Goal: Transaction & Acquisition: Purchase product/service

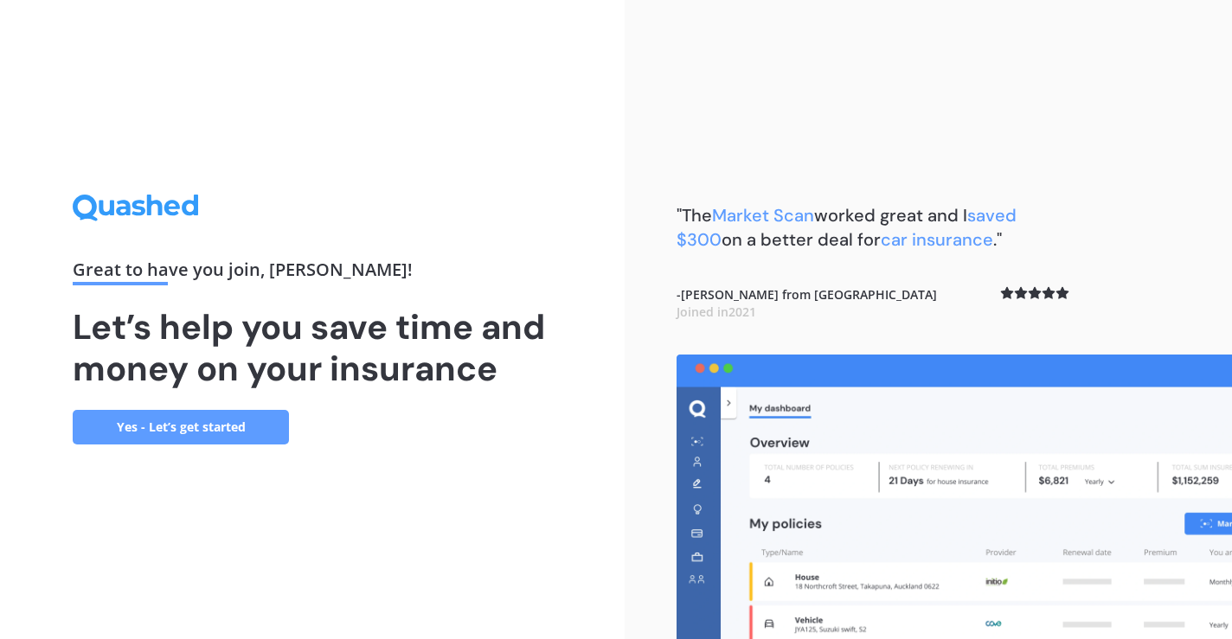
click at [189, 423] on link "Yes - Let’s get started" at bounding box center [181, 427] width 216 height 35
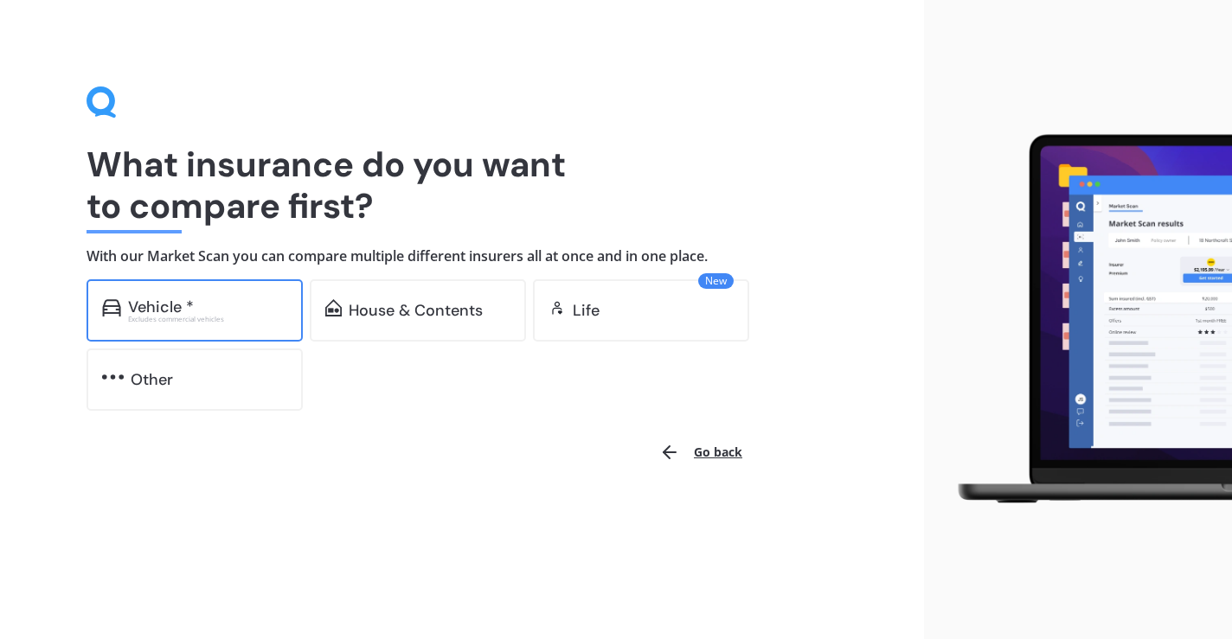
click at [210, 316] on div "Excludes commercial vehicles" at bounding box center [207, 319] width 159 height 7
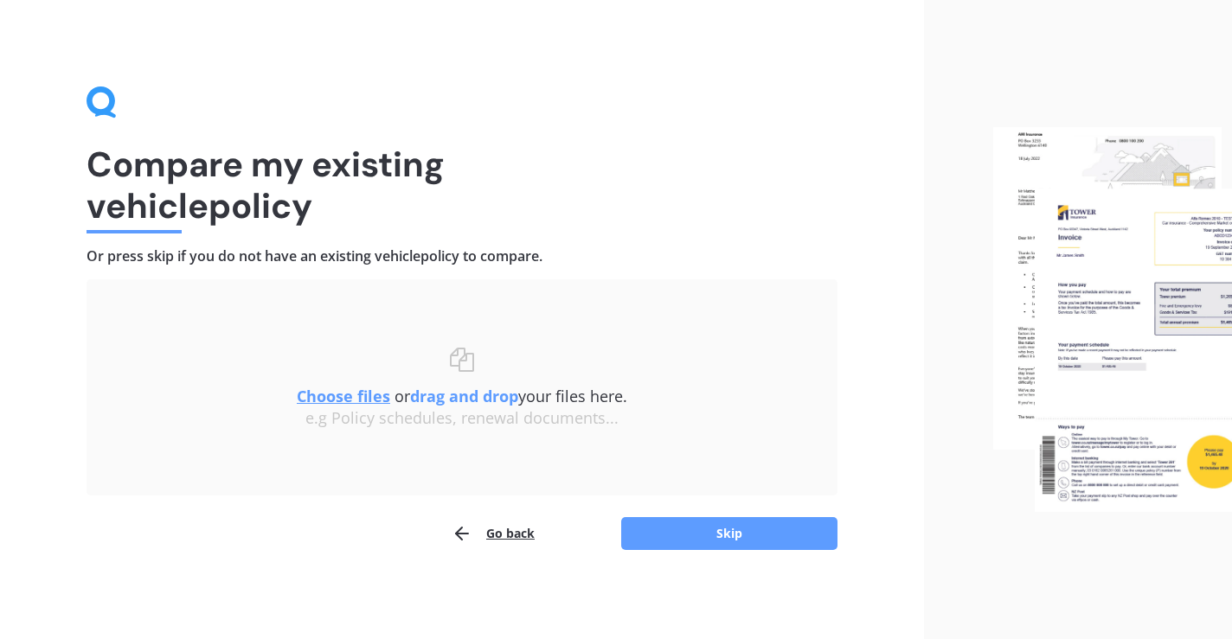
click at [359, 395] on u "Choose files" at bounding box center [343, 396] width 93 height 21
click at [349, 395] on u "Choose files" at bounding box center [343, 396] width 93 height 21
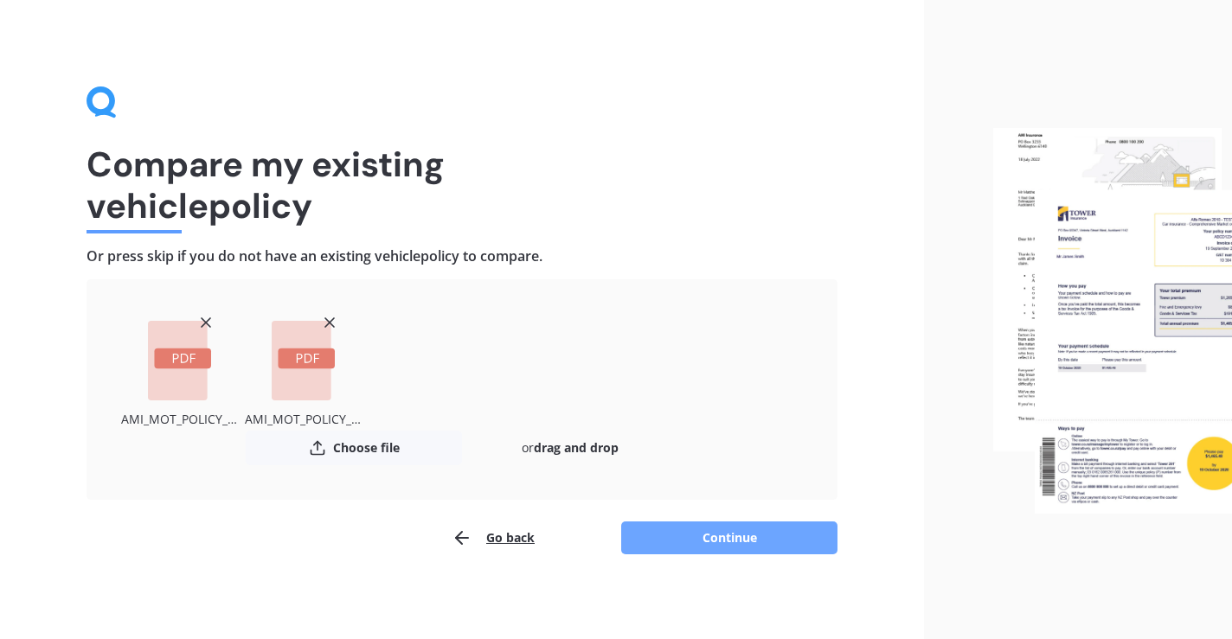
click at [725, 537] on button "Continue" at bounding box center [729, 538] width 216 height 33
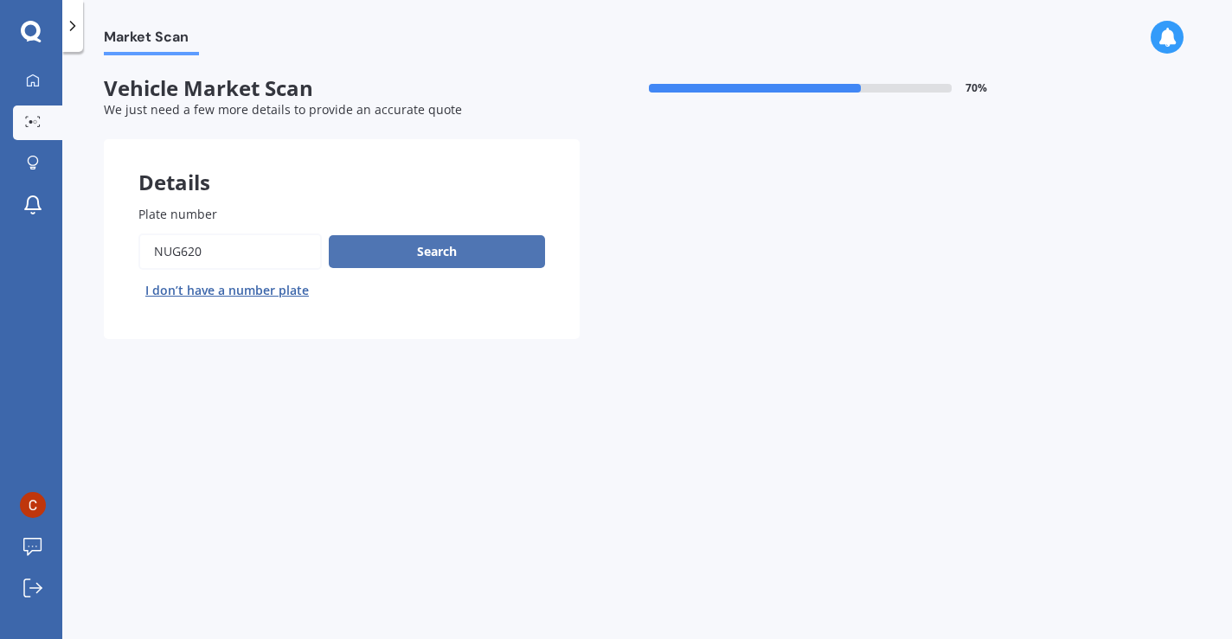
click at [417, 250] on button "Search" at bounding box center [437, 251] width 216 height 33
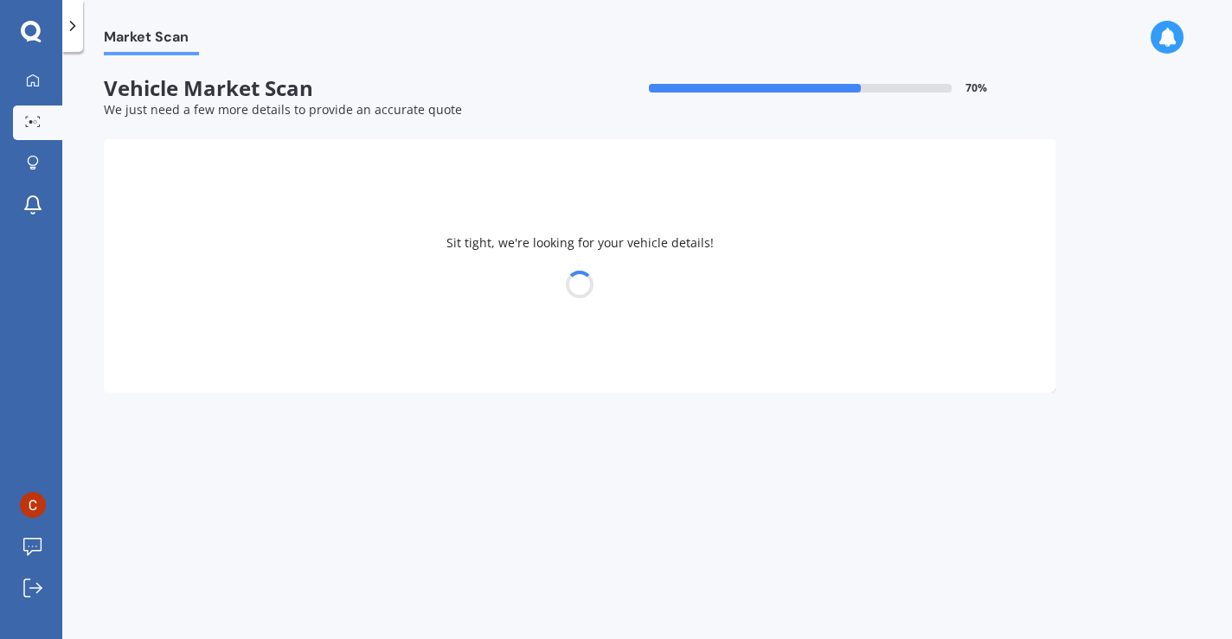
select select "MAZDA"
select select "DEMIO"
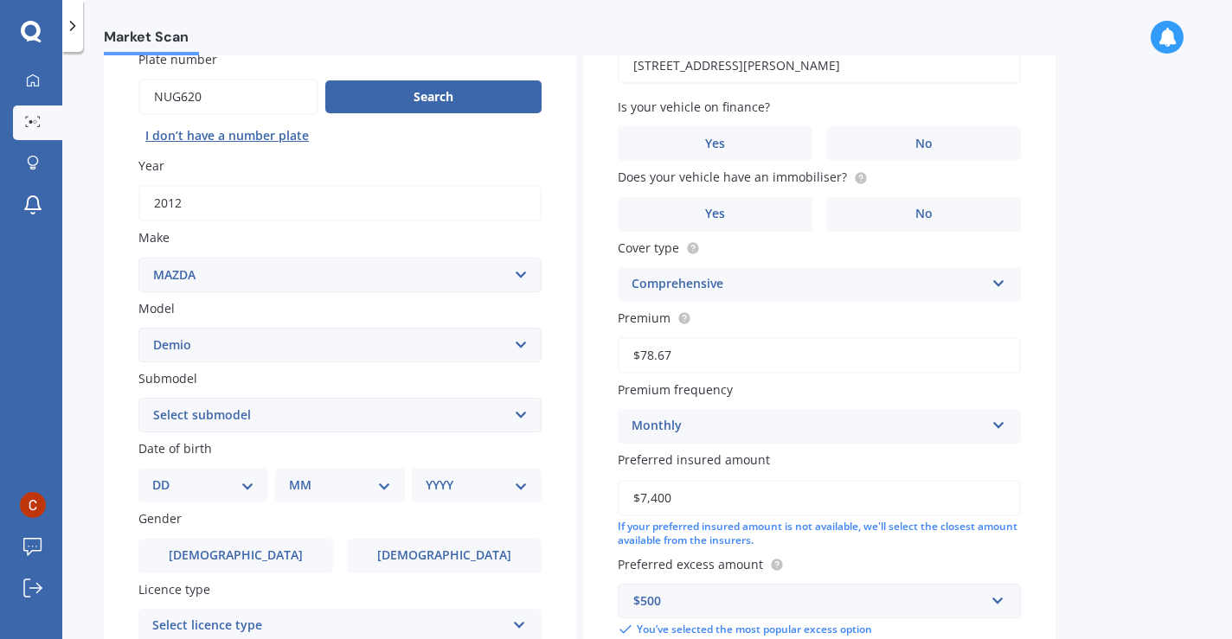
scroll to position [147, 0]
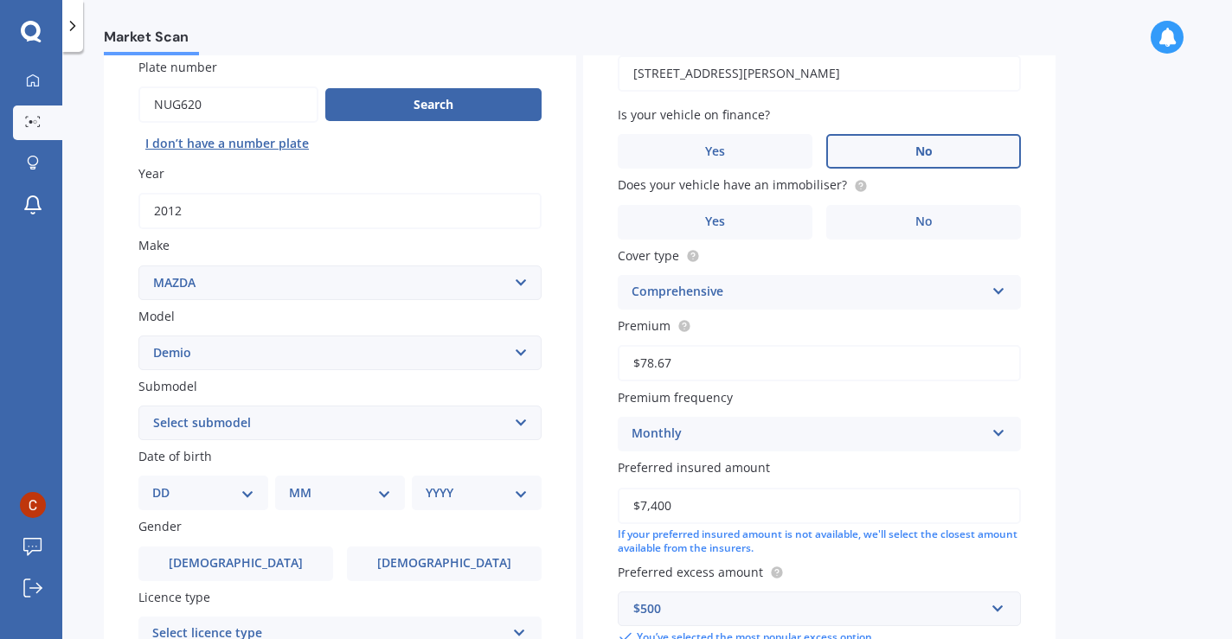
click at [913, 157] on label "No" at bounding box center [923, 151] width 195 height 35
click at [0, 0] on input "No" at bounding box center [0, 0] width 0 height 0
click at [913, 219] on label "No" at bounding box center [923, 222] width 195 height 35
click at [0, 0] on input "No" at bounding box center [0, 0] width 0 height 0
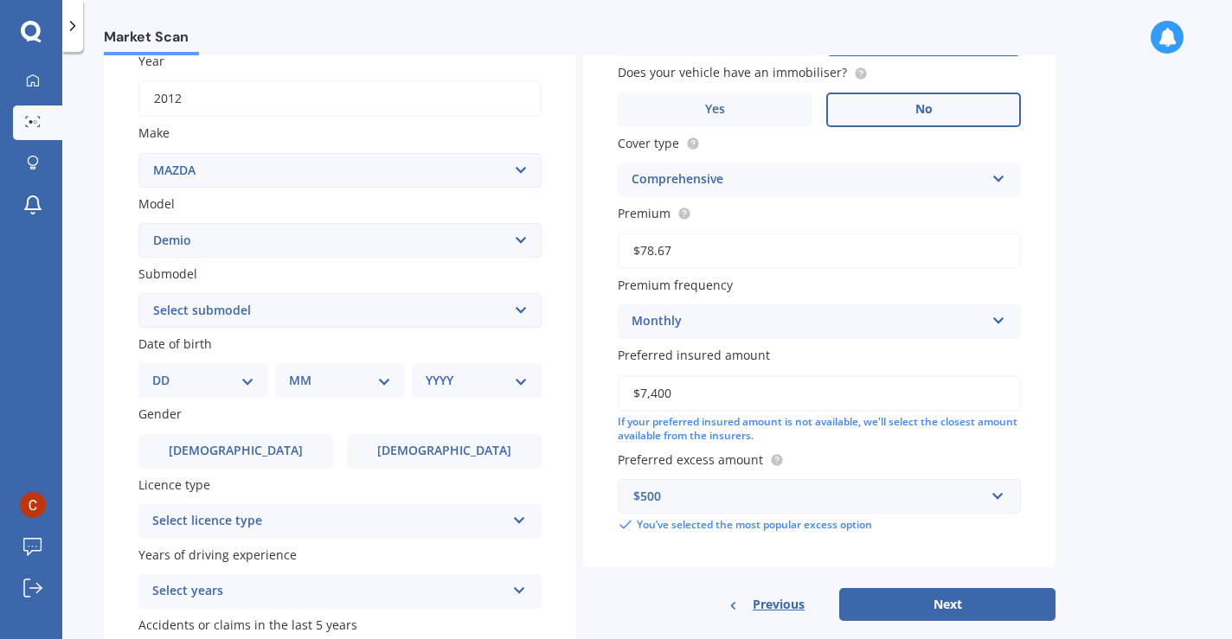
scroll to position [266, 0]
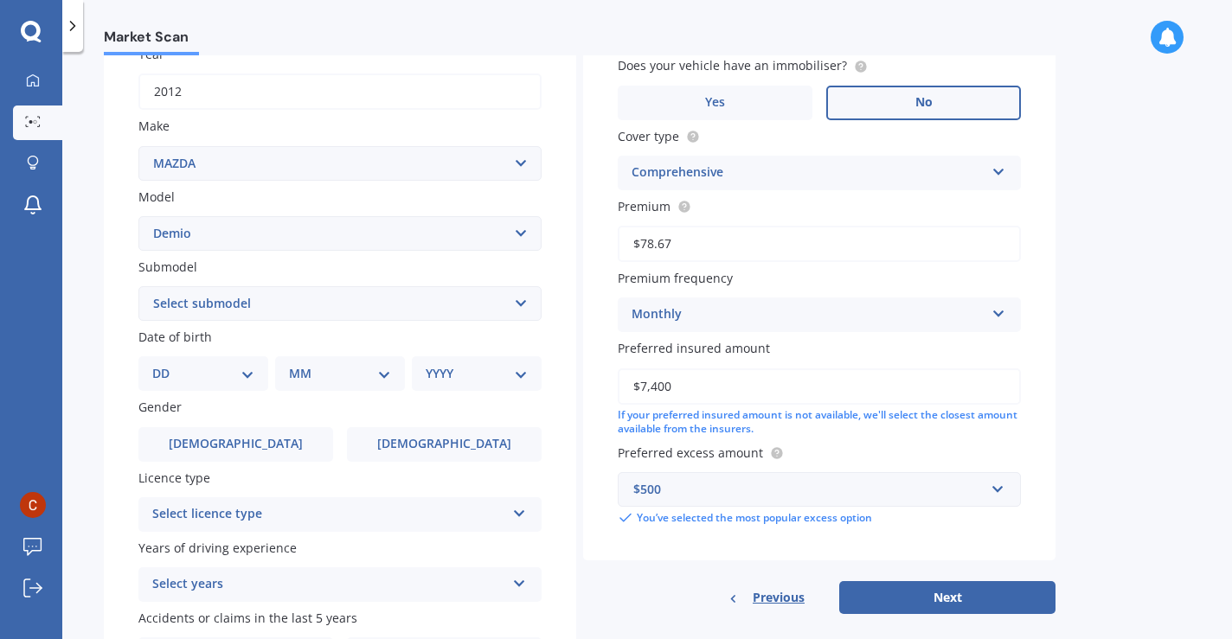
click at [343, 303] on select "Select submodel (All) Diesel Petrol XD Touring Turbo Diesel" at bounding box center [339, 303] width 403 height 35
select select "PETROL"
click at [138, 288] on select "Select submodel (All) Diesel Petrol XD Touring Turbo Diesel" at bounding box center [339, 303] width 403 height 35
click at [249, 376] on select "DD 01 02 03 04 05 06 07 08 09 10 11 12 13 14 15 16 17 18 19 20 21 22 23 24 25 2…" at bounding box center [203, 373] width 102 height 19
select select "12"
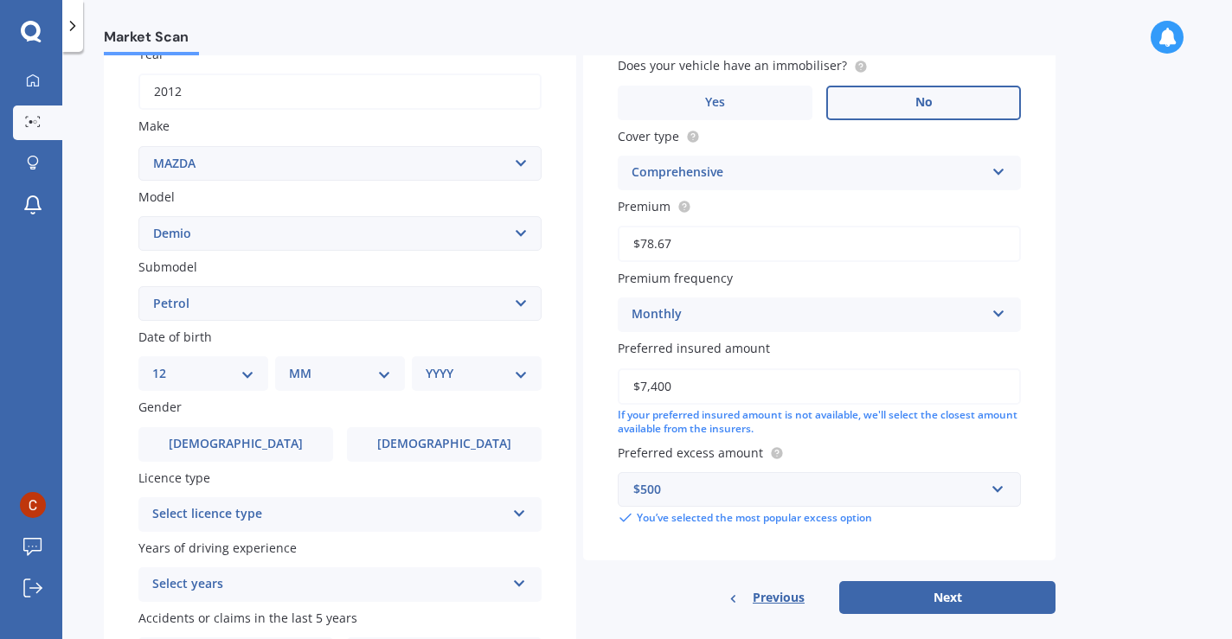
click at [166, 367] on select "DD 01 02 03 04 05 06 07 08 09 10 11 12 13 14 15 16 17 18 19 20 21 22 23 24 25 2…" at bounding box center [203, 373] width 102 height 19
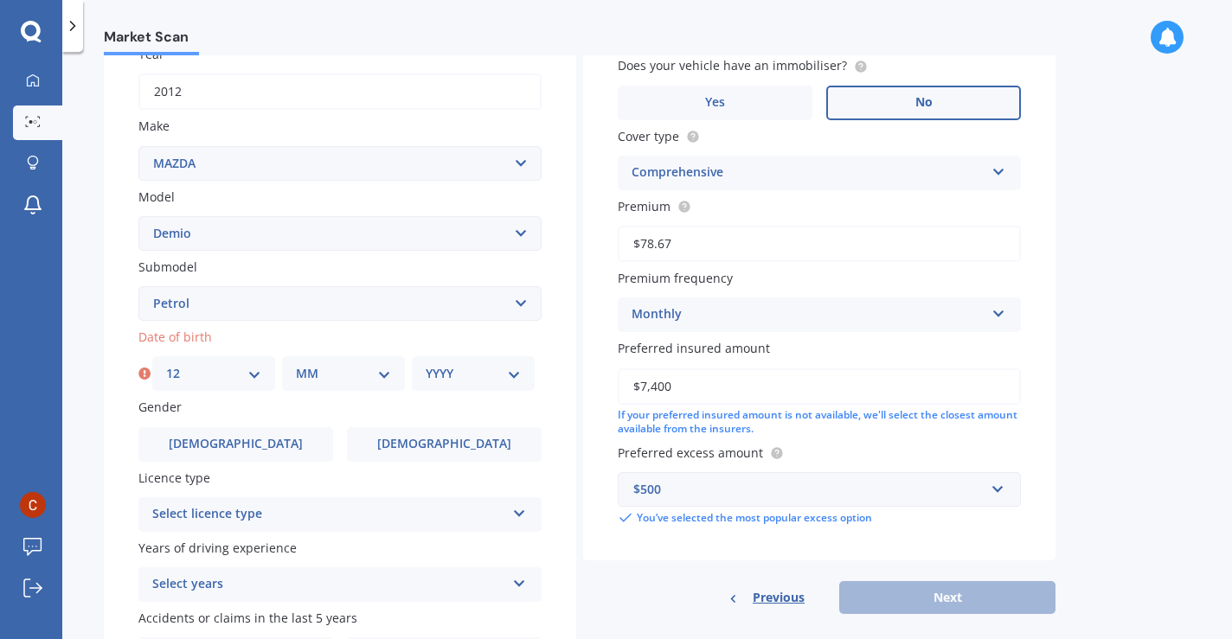
click at [383, 377] on select "MM 01 02 03 04 05 06 07 08 09 10 11 12" at bounding box center [343, 373] width 95 height 19
select select "07"
click at [296, 367] on select "MM 01 02 03 04 05 06 07 08 09 10 11 12" at bounding box center [343, 373] width 95 height 19
click at [513, 376] on select "YYYY 2025 2024 2023 2022 2021 2020 2019 2018 2017 2016 2015 2014 2013 2012 2011…" at bounding box center [473, 373] width 95 height 19
select select "1969"
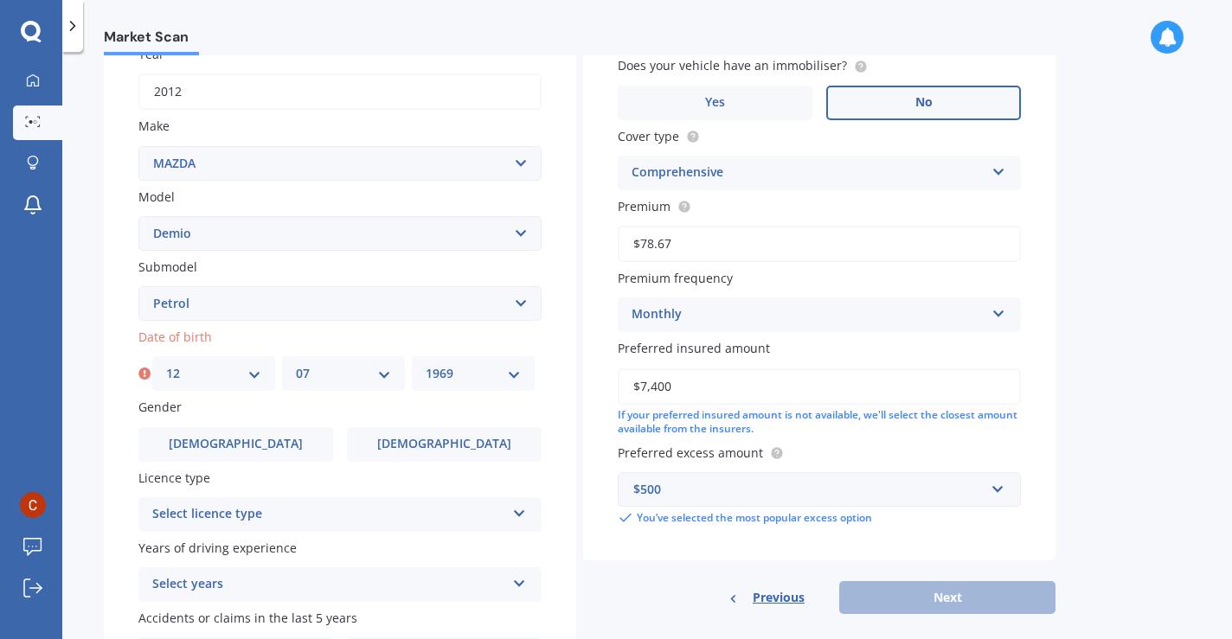
click at [426, 367] on select "YYYY 2025 2024 2023 2022 2021 2020 2019 2018 2017 2016 2015 2014 2013 2012 2011…" at bounding box center [473, 373] width 95 height 19
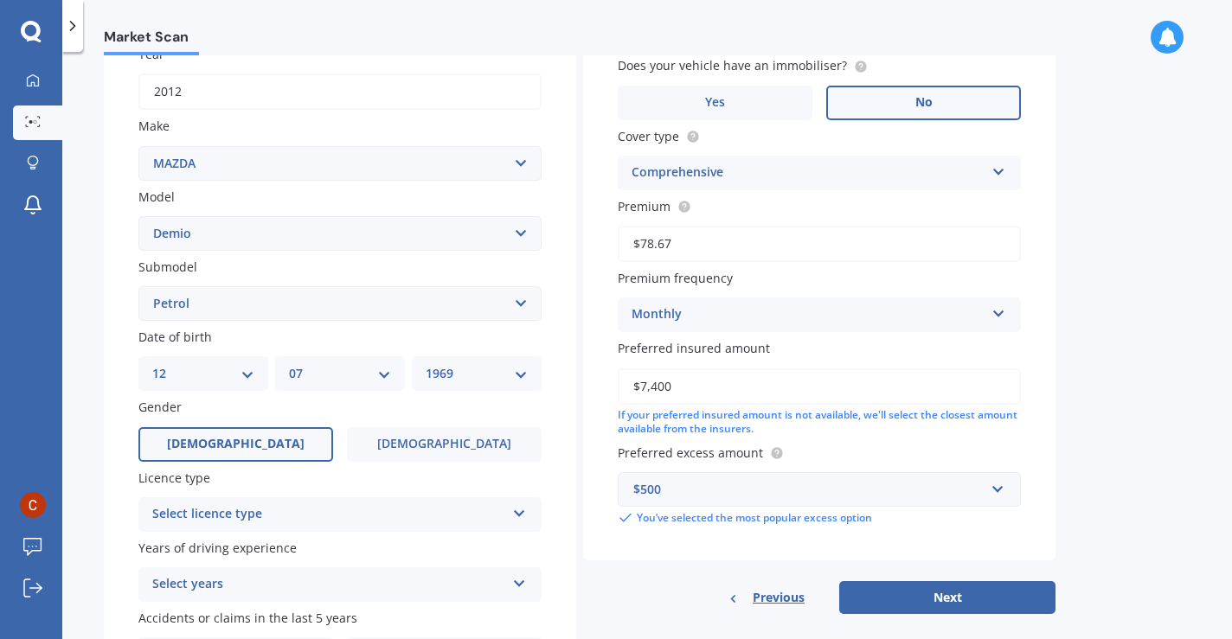
click at [262, 446] on label "[DEMOGRAPHIC_DATA]" at bounding box center [235, 444] width 195 height 35
click at [0, 0] on input "[DEMOGRAPHIC_DATA]" at bounding box center [0, 0] width 0 height 0
click at [360, 519] on div "Select licence type" at bounding box center [328, 514] width 353 height 21
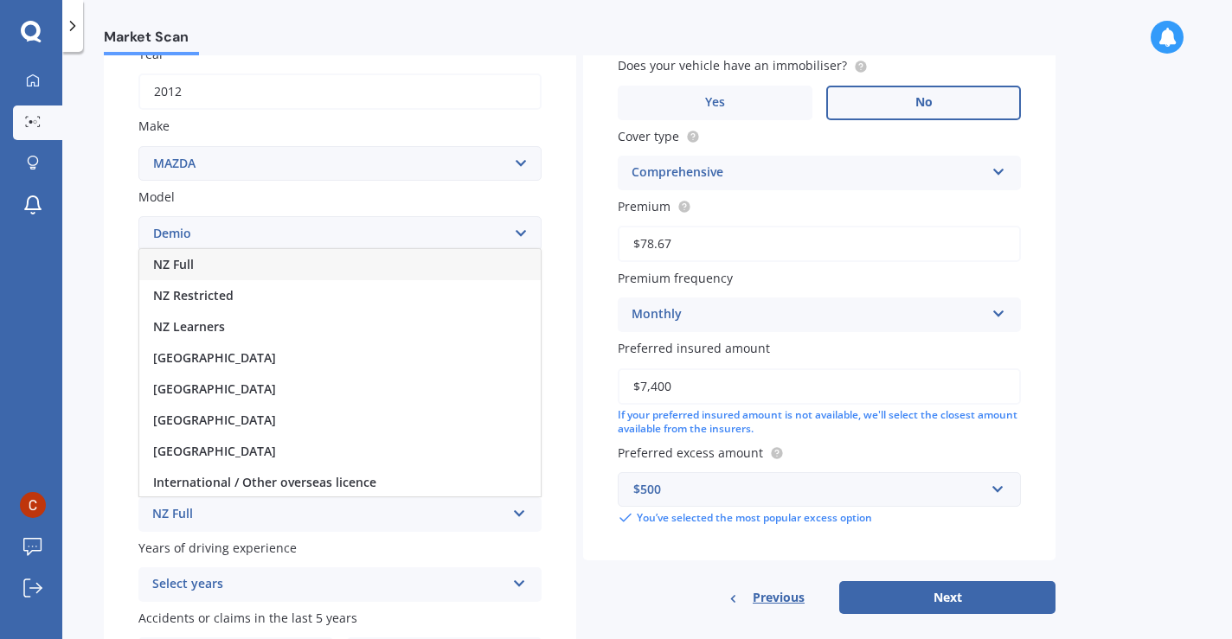
click at [337, 271] on div "NZ Full" at bounding box center [339, 264] width 401 height 31
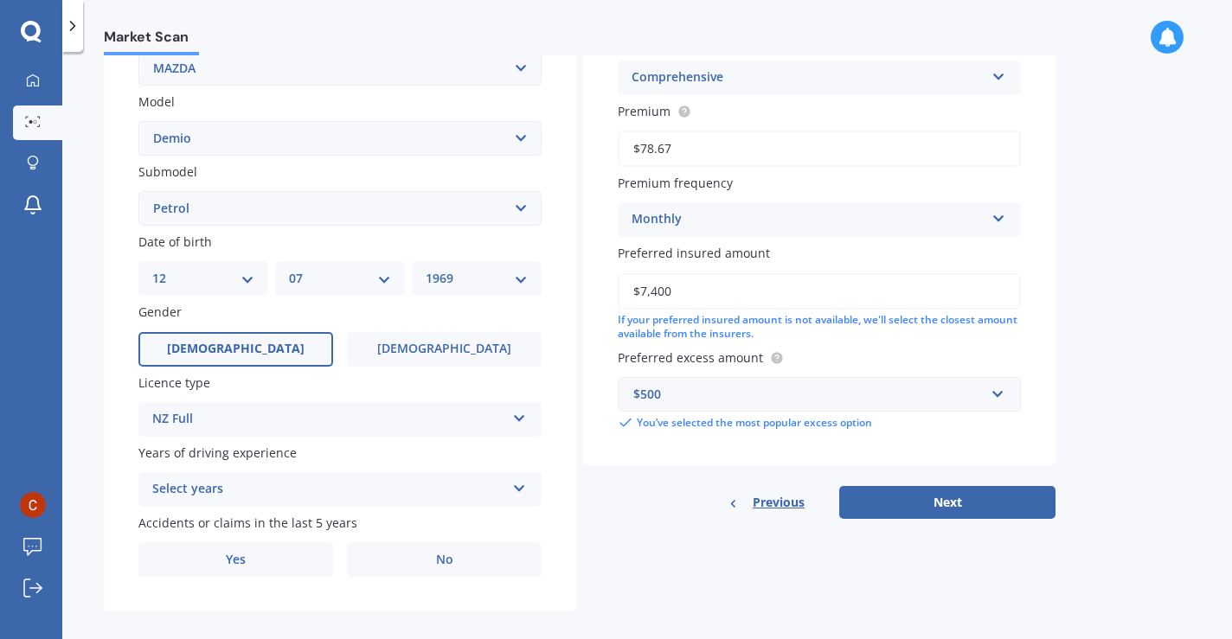
scroll to position [371, 0]
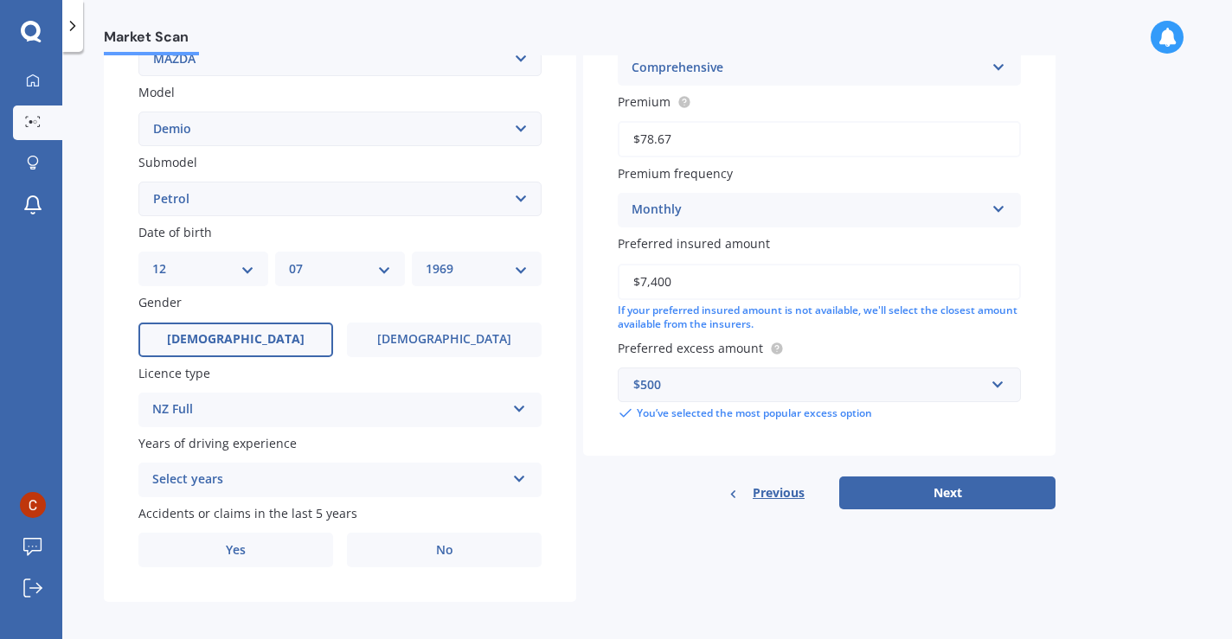
click at [399, 482] on div "Select years" at bounding box center [328, 480] width 353 height 21
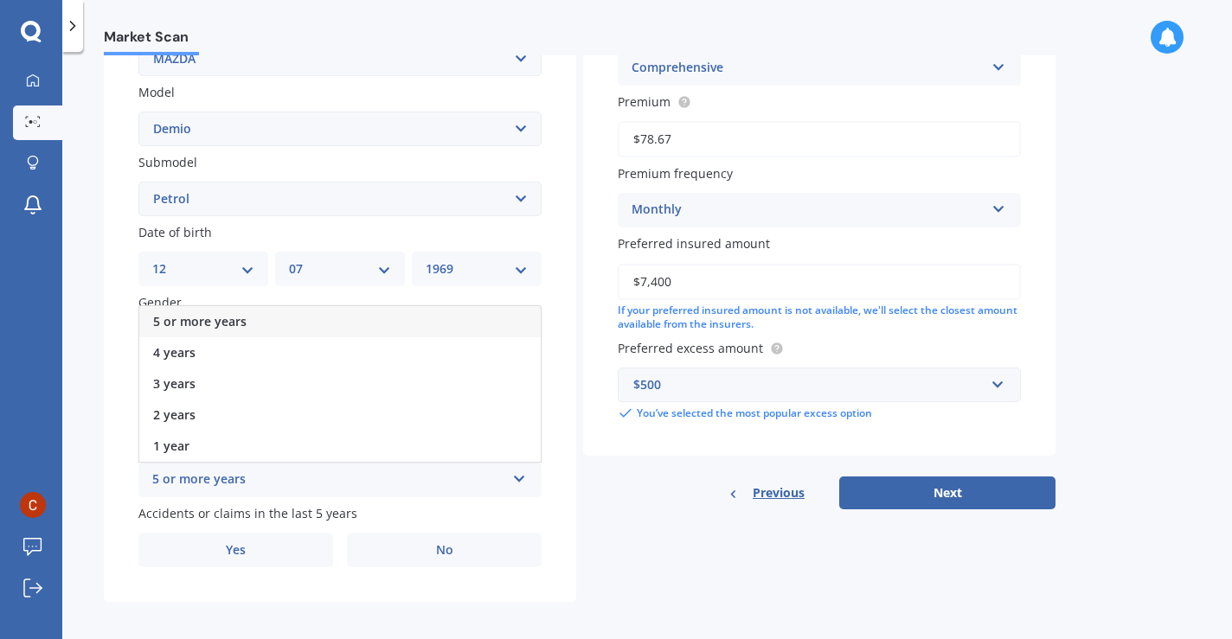
click at [289, 328] on div "5 or more years" at bounding box center [339, 321] width 401 height 31
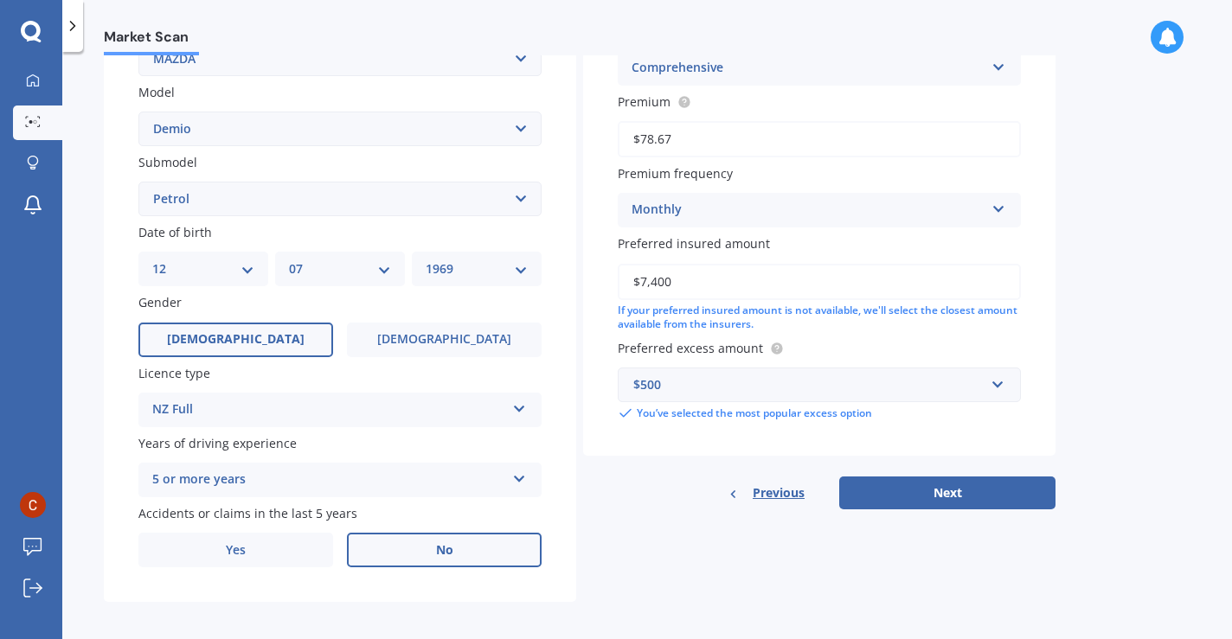
click at [414, 557] on label "No" at bounding box center [444, 550] width 195 height 35
click at [0, 0] on input "No" at bounding box center [0, 0] width 0 height 0
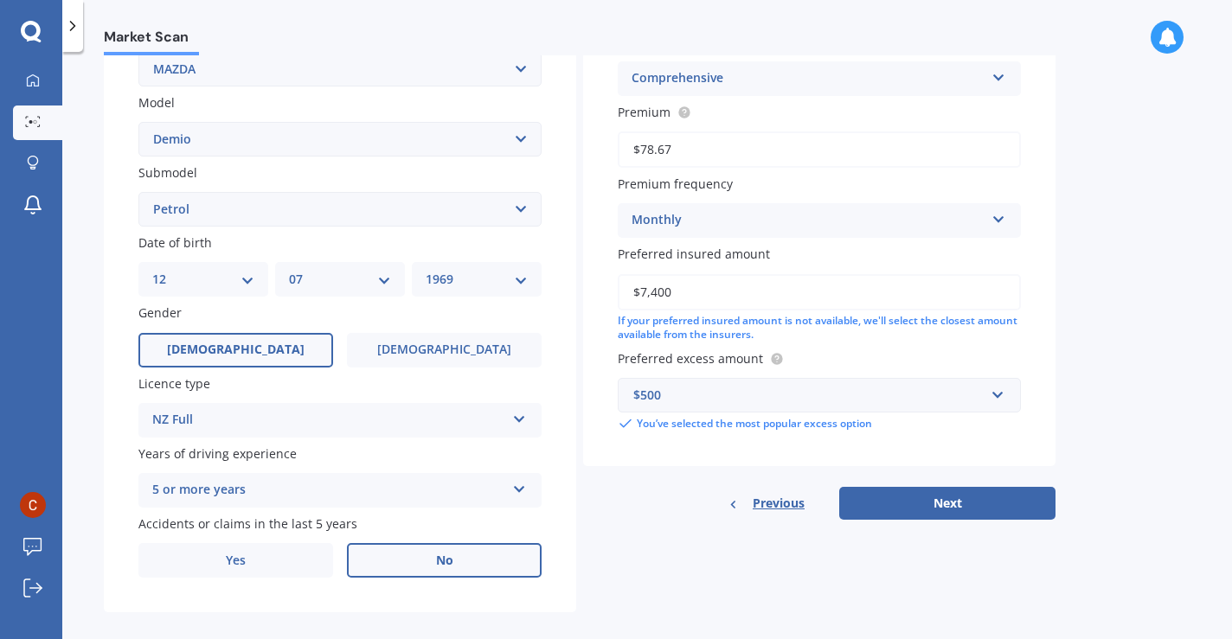
scroll to position [383, 0]
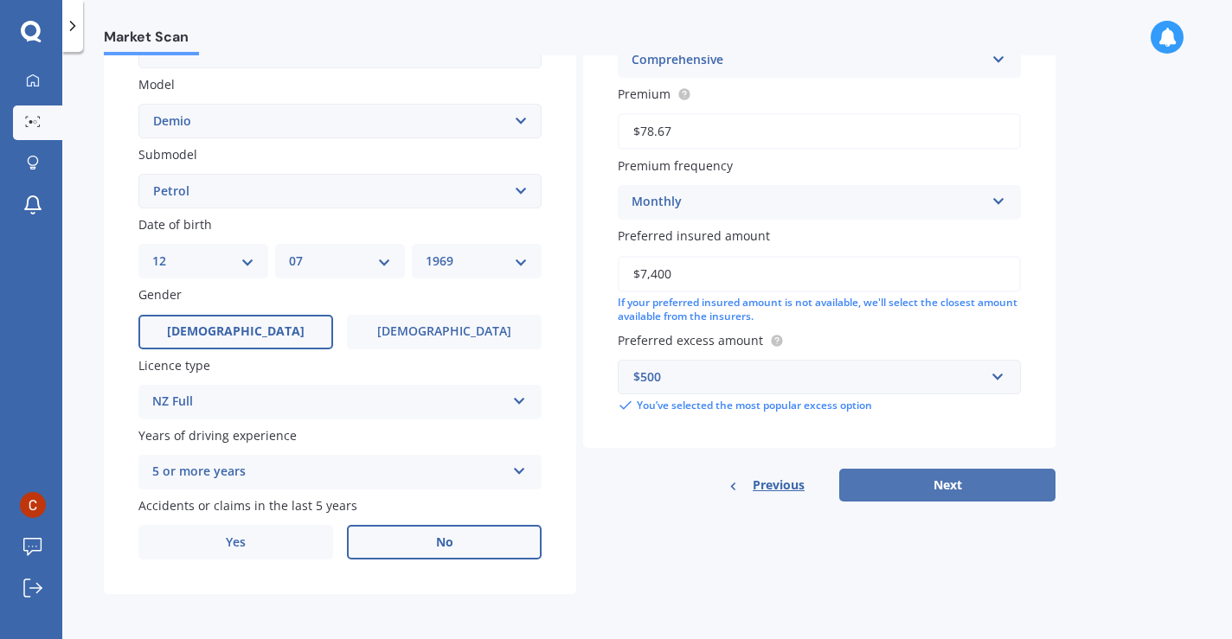
click at [944, 486] on button "Next" at bounding box center [947, 485] width 216 height 33
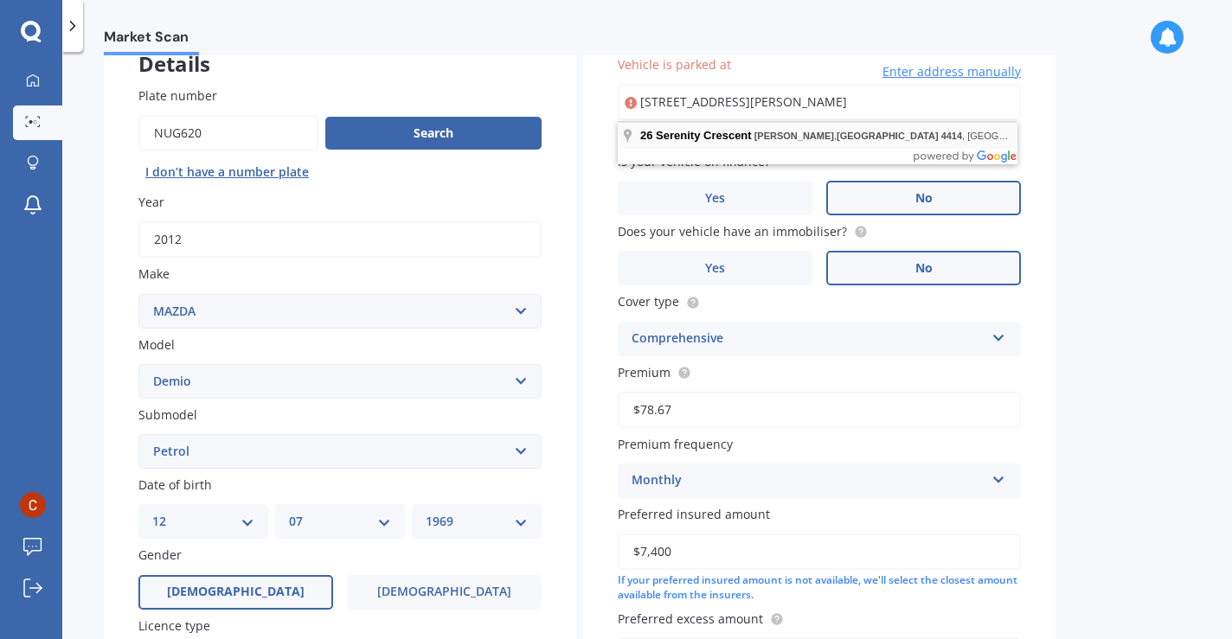
scroll to position [0, 0]
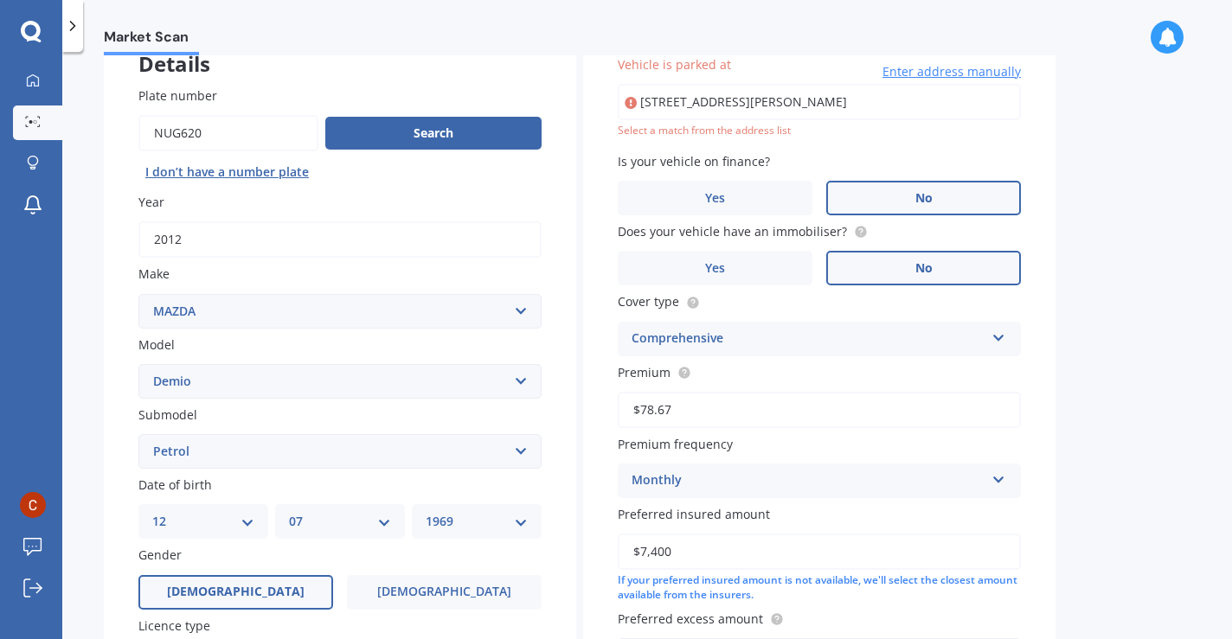
type input "[STREET_ADDRESS][PERSON_NAME]"
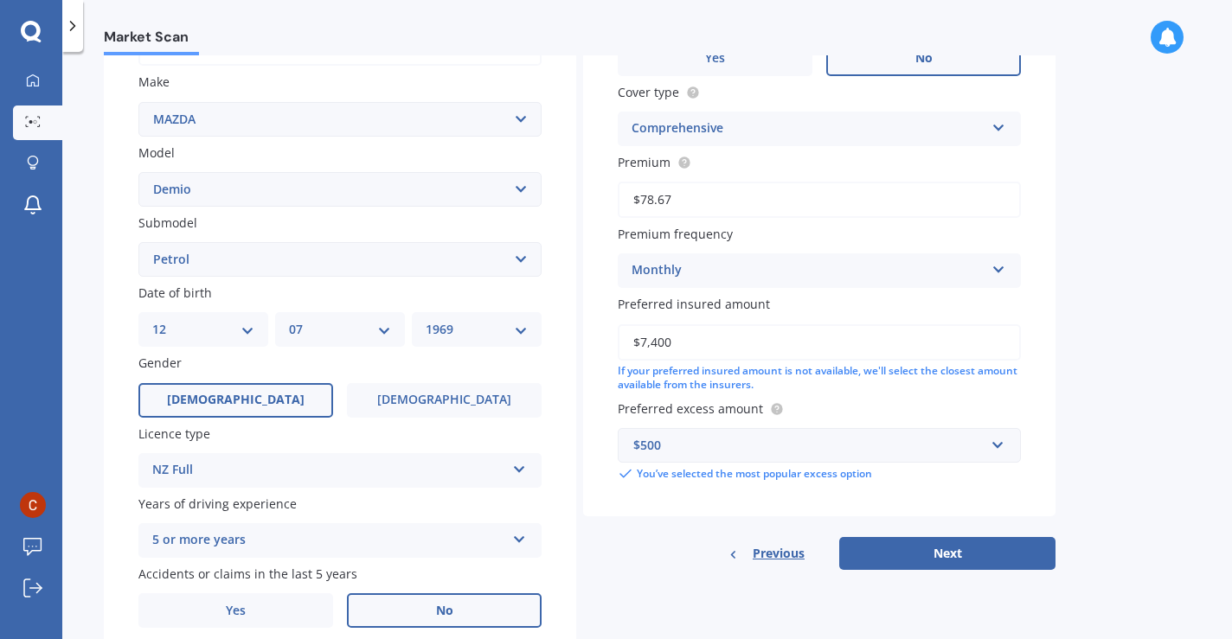
scroll to position [383, 0]
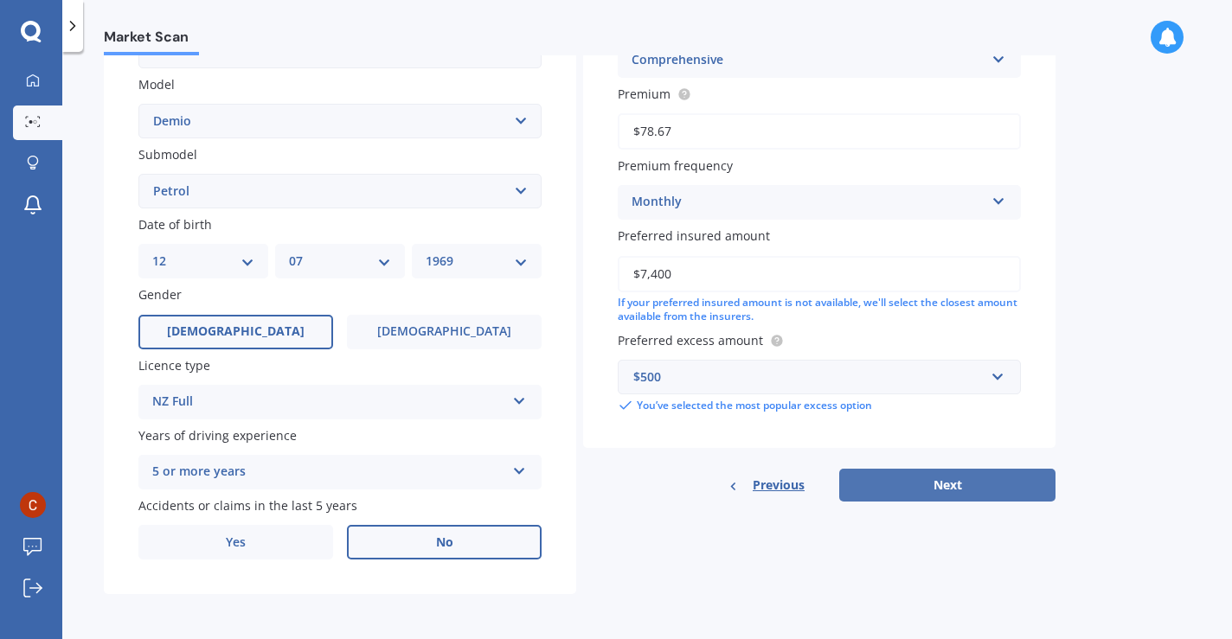
click at [902, 477] on button "Next" at bounding box center [947, 485] width 216 height 33
select select "12"
select select "07"
select select "1969"
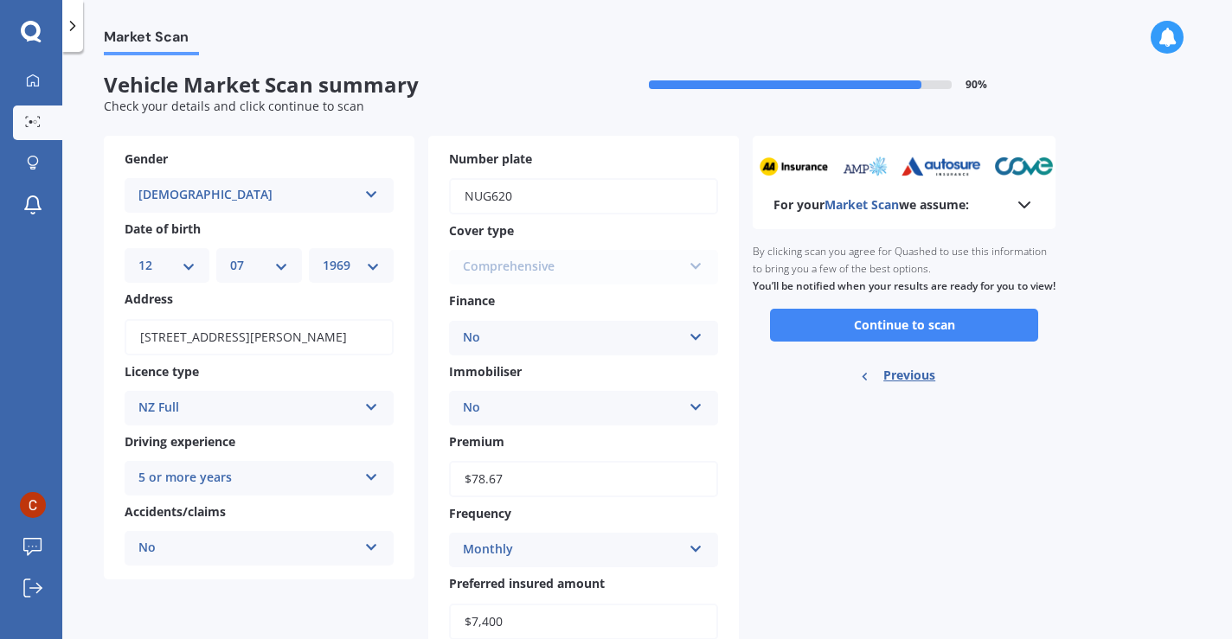
scroll to position [0, 0]
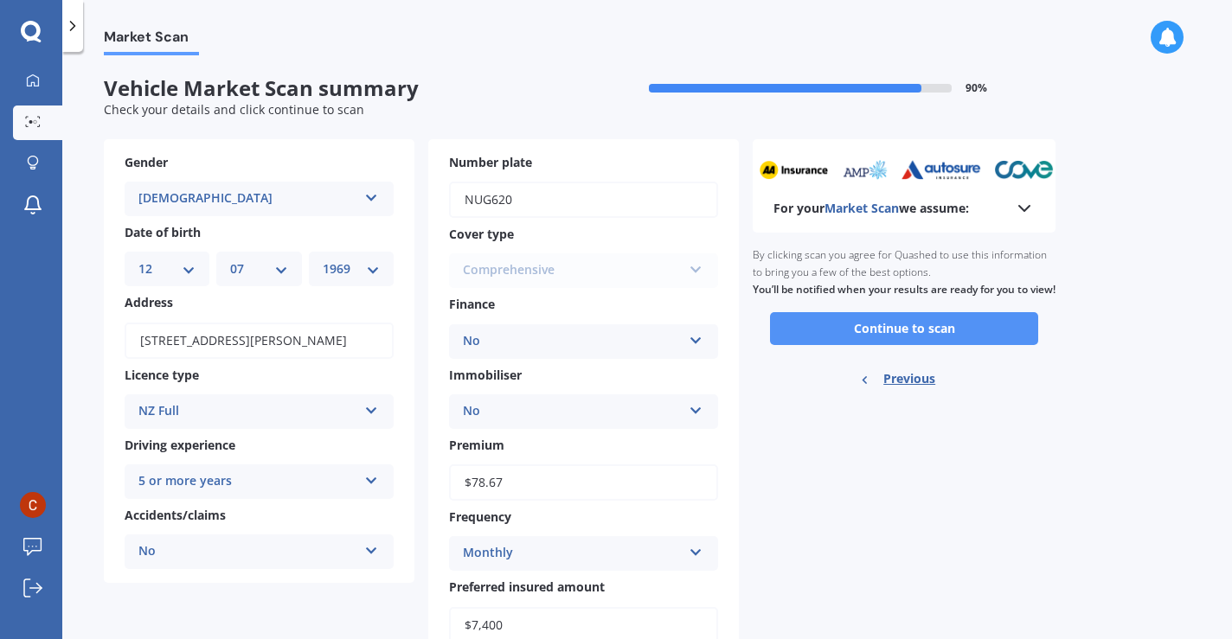
click at [902, 341] on button "Continue to scan" at bounding box center [904, 328] width 268 height 33
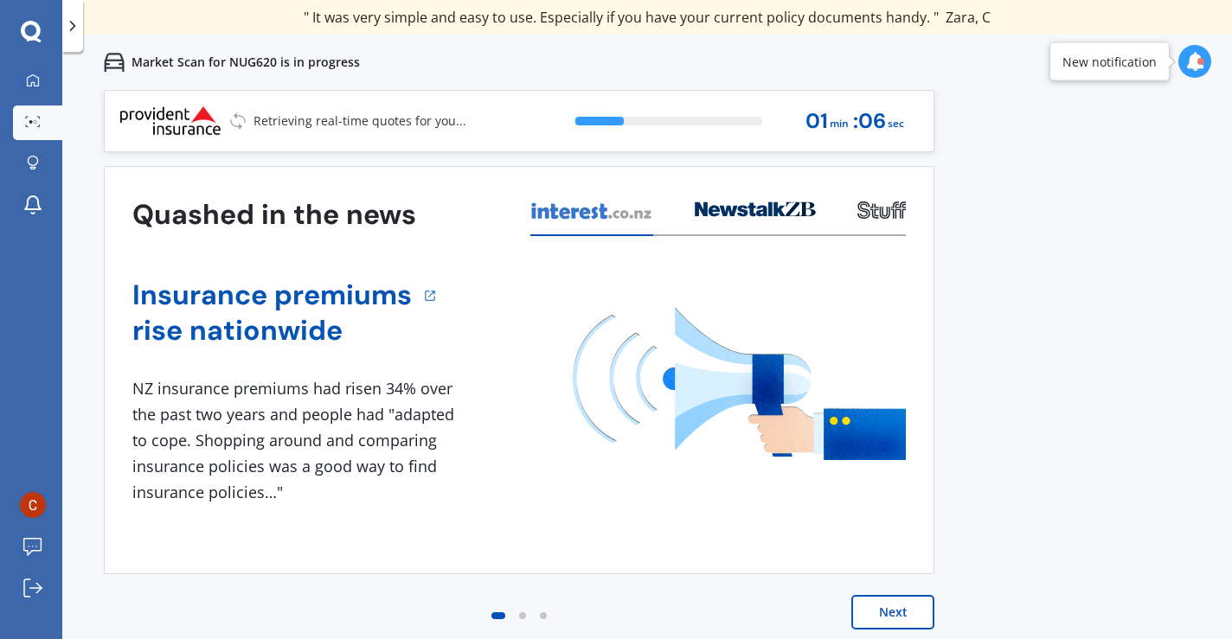
click at [893, 609] on button "Next" at bounding box center [892, 612] width 83 height 35
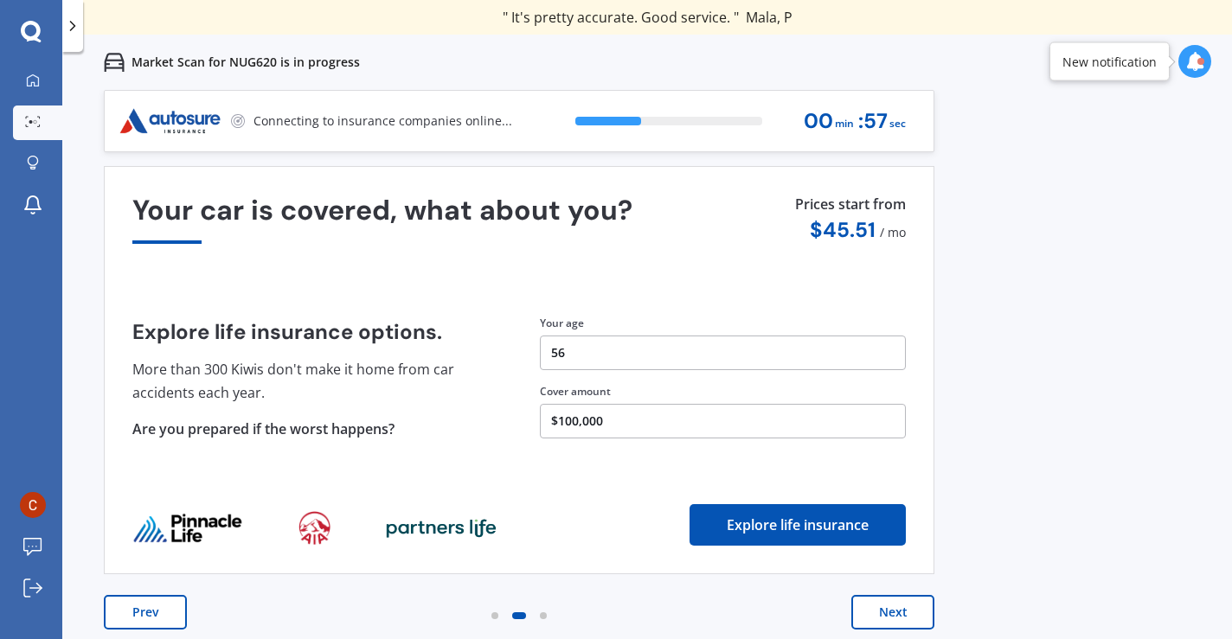
click at [617, 423] on button "$100,000" at bounding box center [723, 421] width 366 height 35
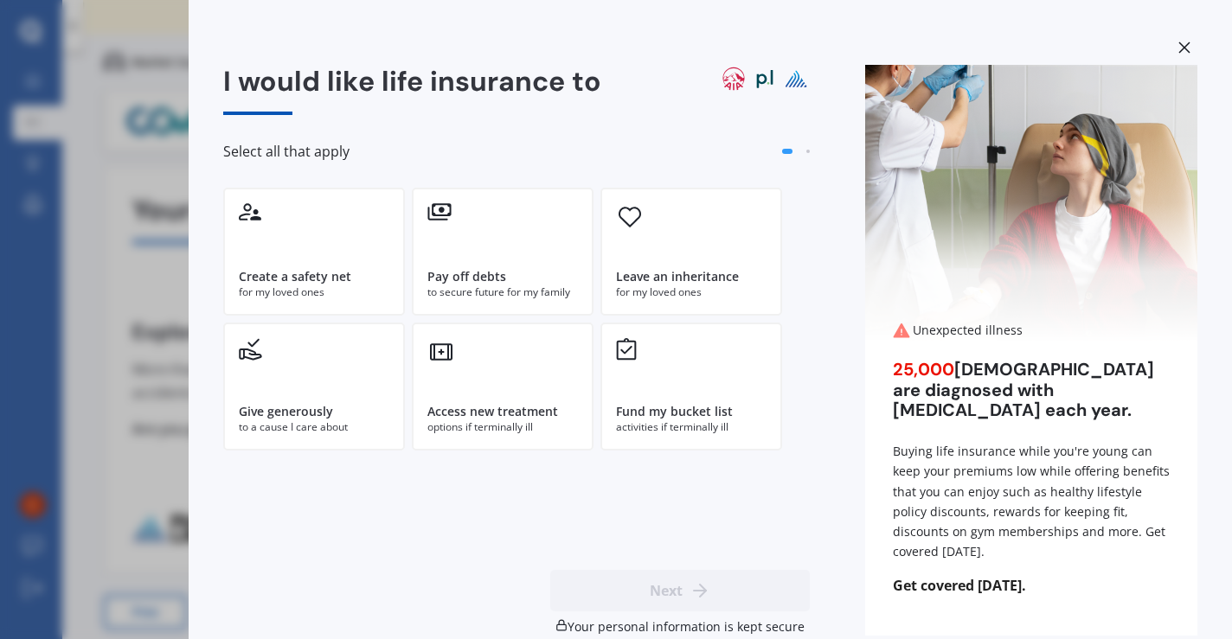
click at [1178, 45] on icon at bounding box center [1184, 48] width 12 height 12
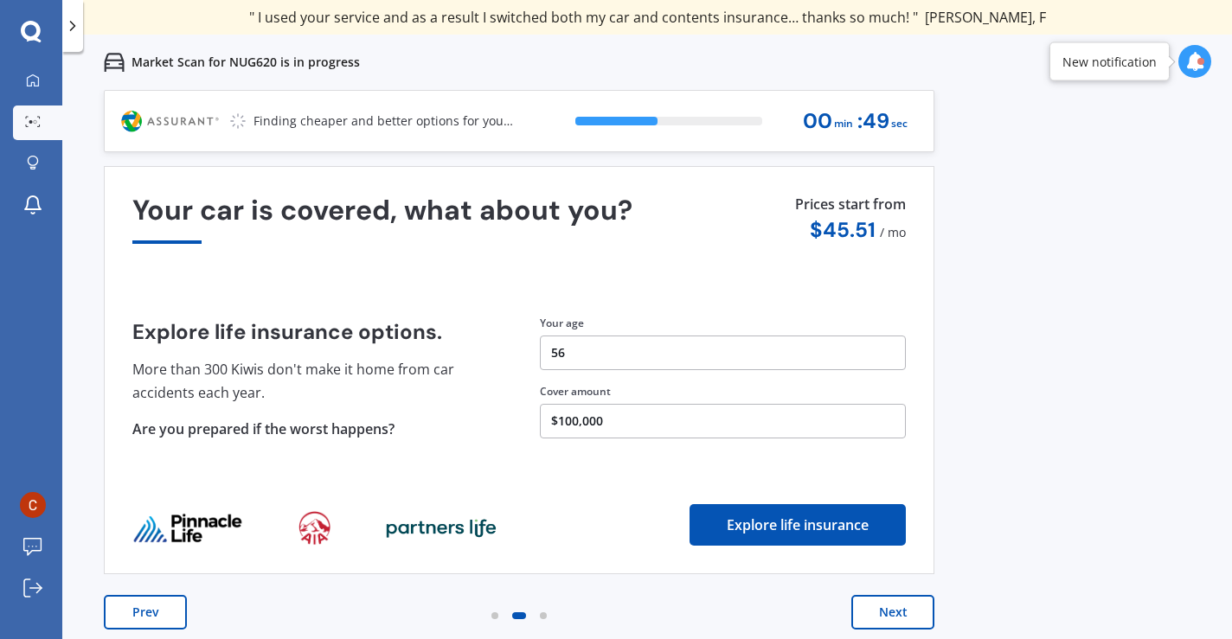
click at [887, 613] on button "Next" at bounding box center [892, 612] width 83 height 35
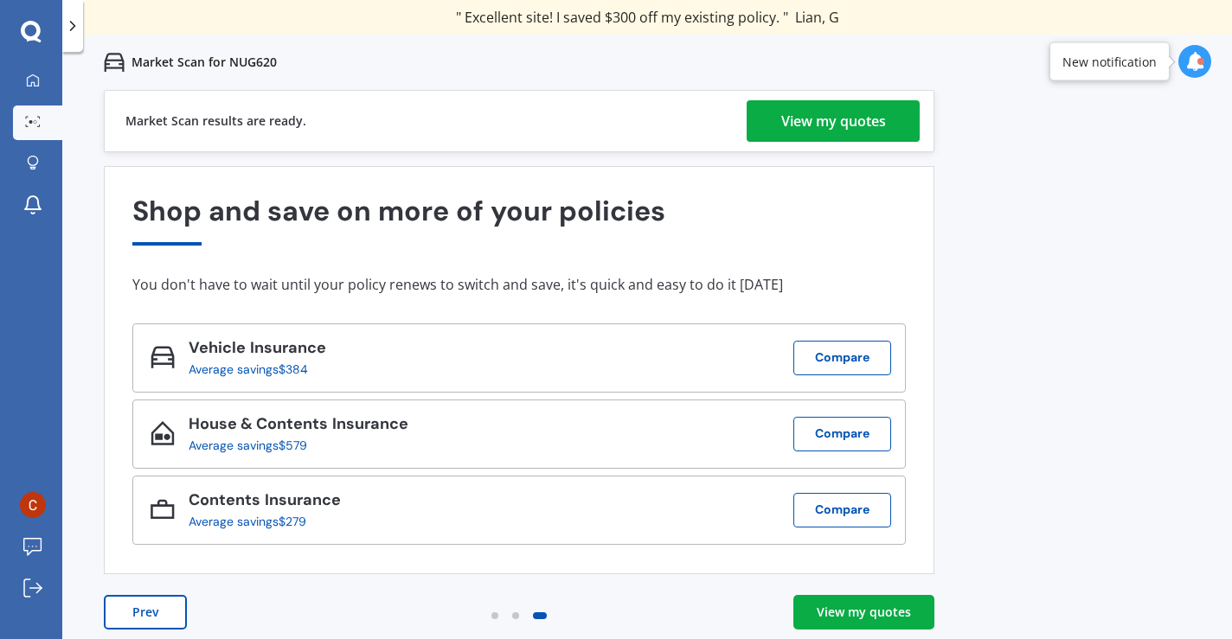
click at [819, 114] on div "View my quotes" at bounding box center [833, 121] width 105 height 42
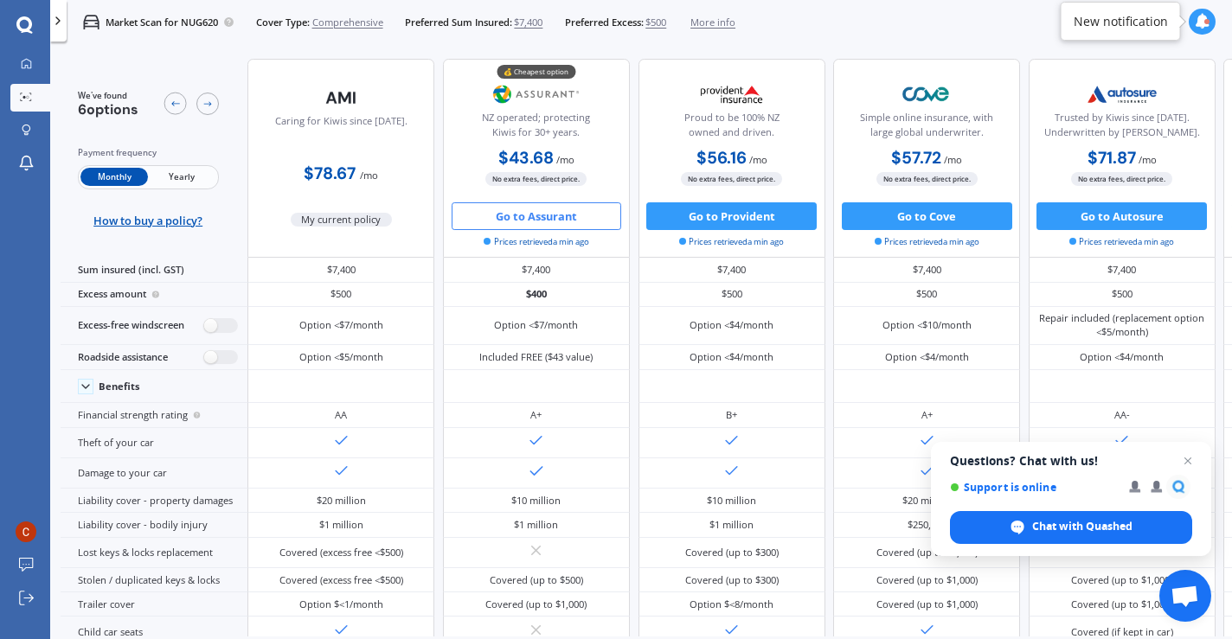
click at [553, 216] on button "Go to Assurant" at bounding box center [537, 216] width 170 height 28
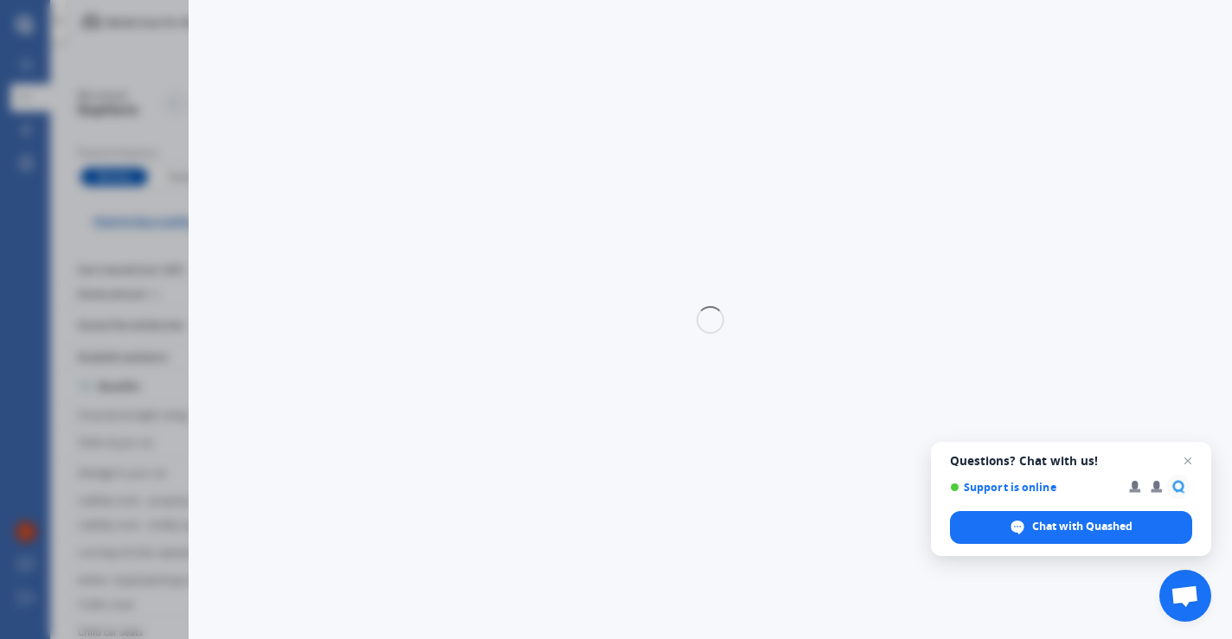
select select "Monthly"
select select "full"
select select "0"
select select "Manawatu / Wanganui"
select select "MAZDA"
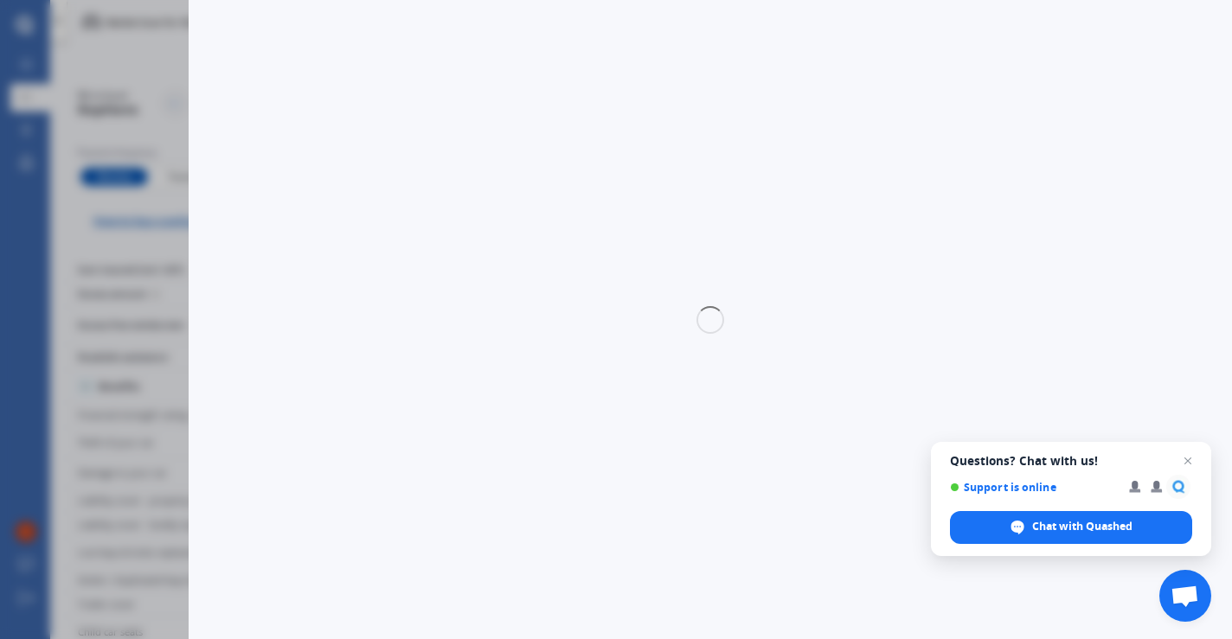
select select "DEMIO"
select select "PETROL"
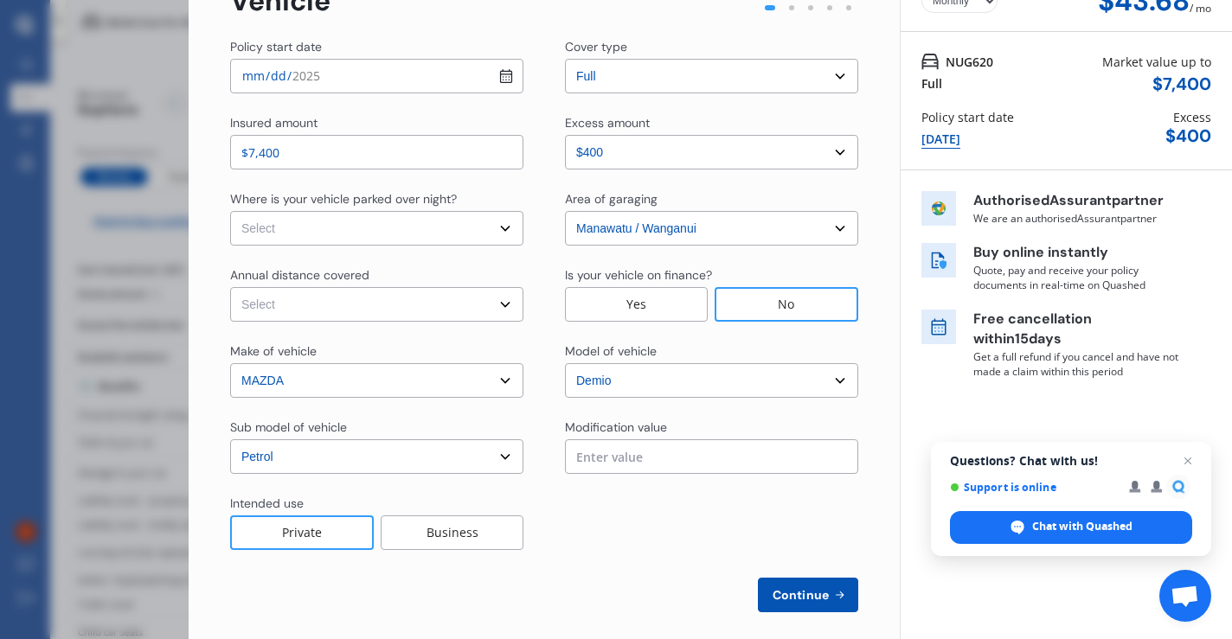
scroll to position [121, 0]
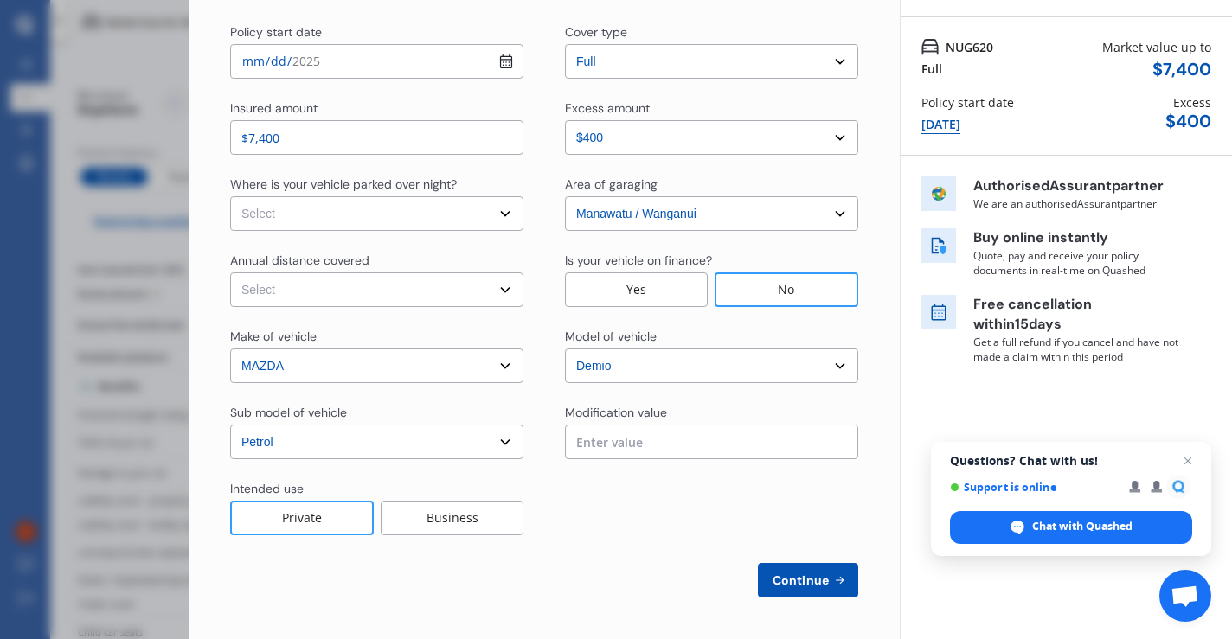
click at [727, 215] on select "Select [GEOGRAPHIC_DATA] [GEOGRAPHIC_DATA] [GEOGRAPHIC_DATA] / [PERSON_NAME] / …" at bounding box center [711, 213] width 293 height 35
select select "[GEOGRAPHIC_DATA]"
click at [565, 196] on select "Select [GEOGRAPHIC_DATA] [GEOGRAPHIC_DATA] [GEOGRAPHIC_DATA] / [PERSON_NAME] / …" at bounding box center [711, 213] width 293 height 35
click at [786, 583] on span "Continue" at bounding box center [800, 581] width 63 height 14
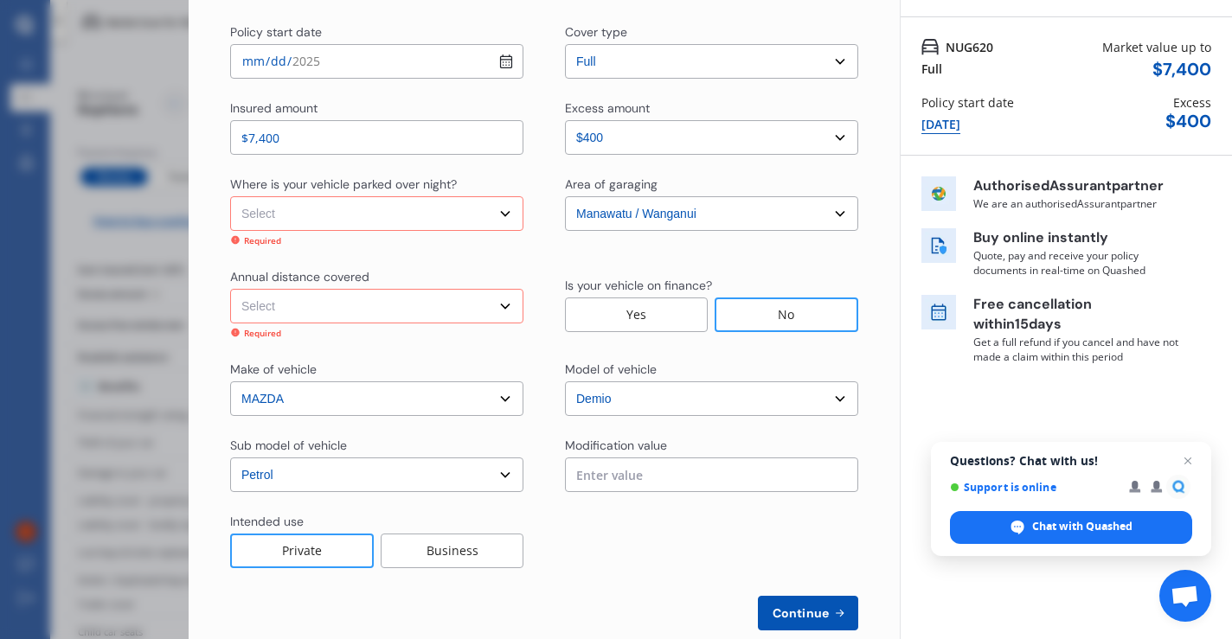
click at [485, 216] on select "Select In a garage On own property On street or road" at bounding box center [376, 213] width 293 height 35
click at [230, 196] on select "Select In a garage On own property On street or road" at bounding box center [376, 213] width 293 height 35
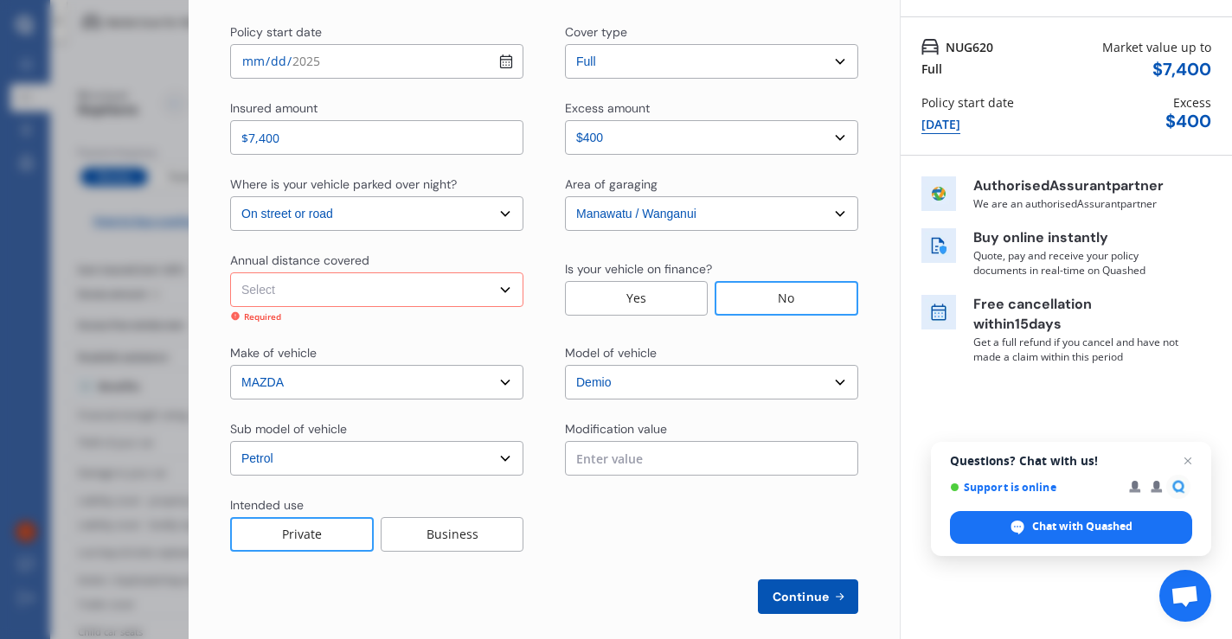
click at [472, 210] on select "Select In a garage On own property On street or road" at bounding box center [376, 213] width 293 height 35
select select "On own property"
click at [230, 196] on select "Select In a garage On own property On street or road" at bounding box center [376, 213] width 293 height 35
click at [445, 286] on select "Select Low (less than 15,000km per year) Average (15,000-30,000km per year) Hig…" at bounding box center [376, 290] width 293 height 35
select select "15000"
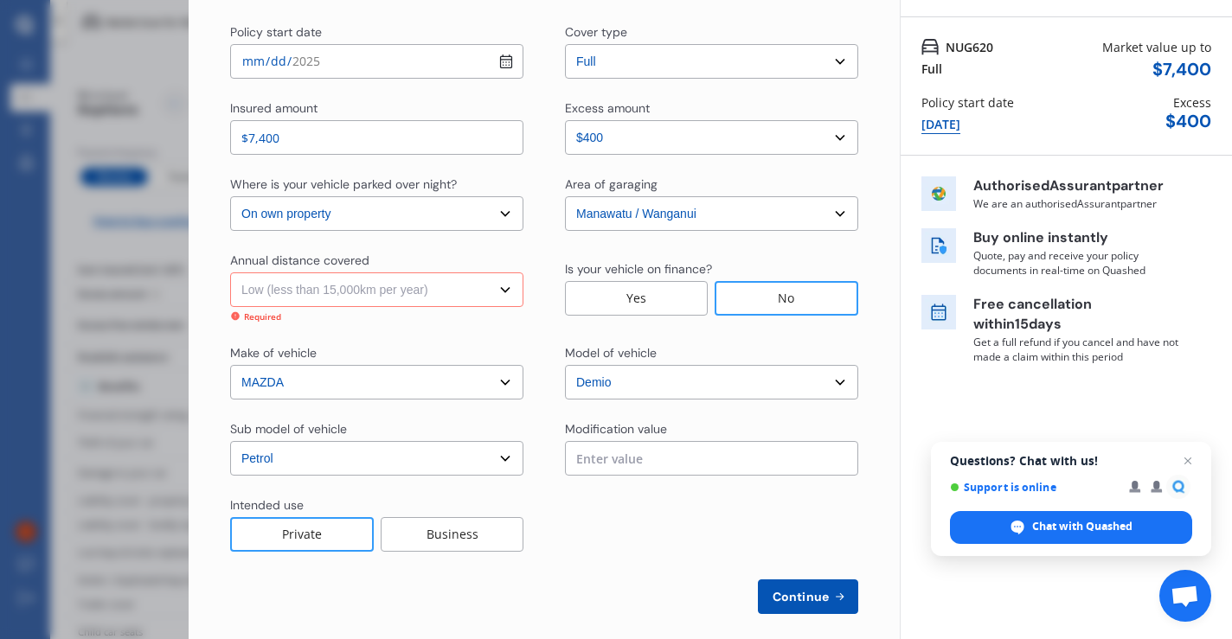
click at [230, 273] on select "Select Low (less than 15,000km per year) Average (15,000-30,000km per year) Hig…" at bounding box center [376, 290] width 293 height 35
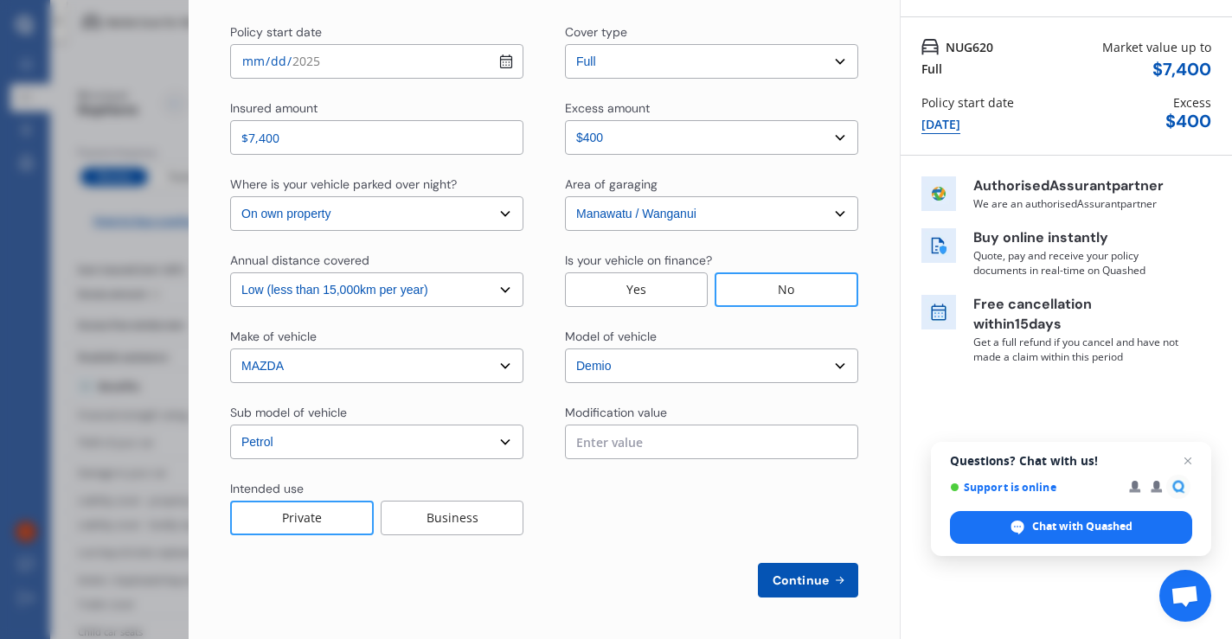
click at [776, 579] on span "Continue" at bounding box center [800, 581] width 63 height 14
select select "Mr"
select select "12"
select select "07"
select select "1969"
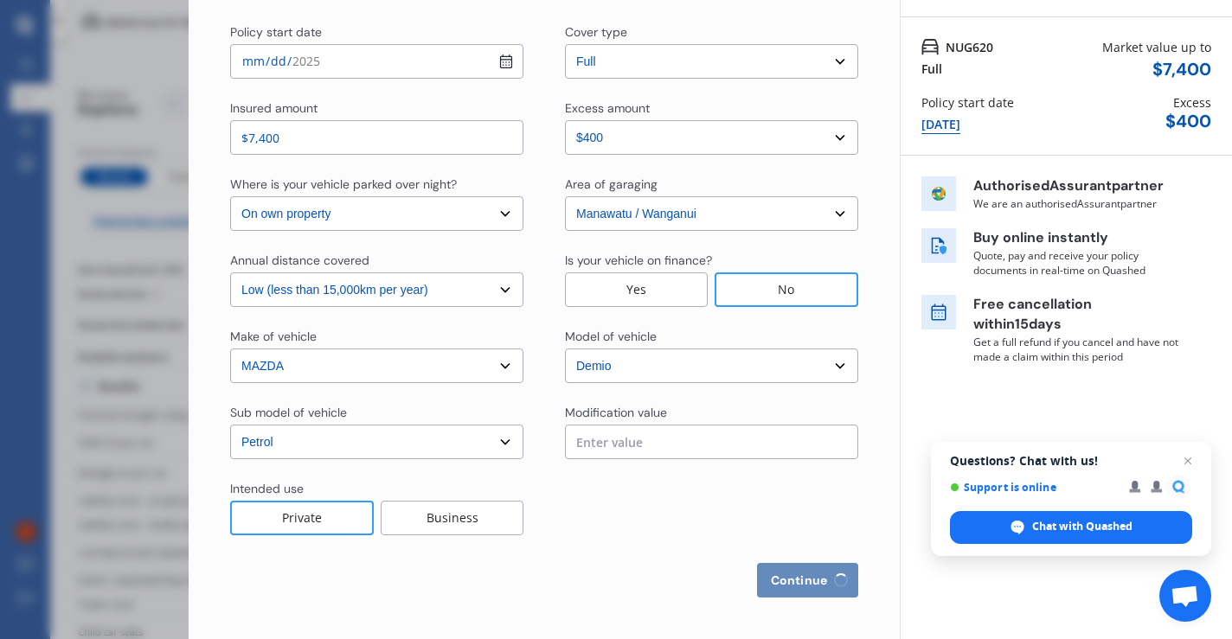
select select "full"
select select "more than 4 years"
select select "[GEOGRAPHIC_DATA]"
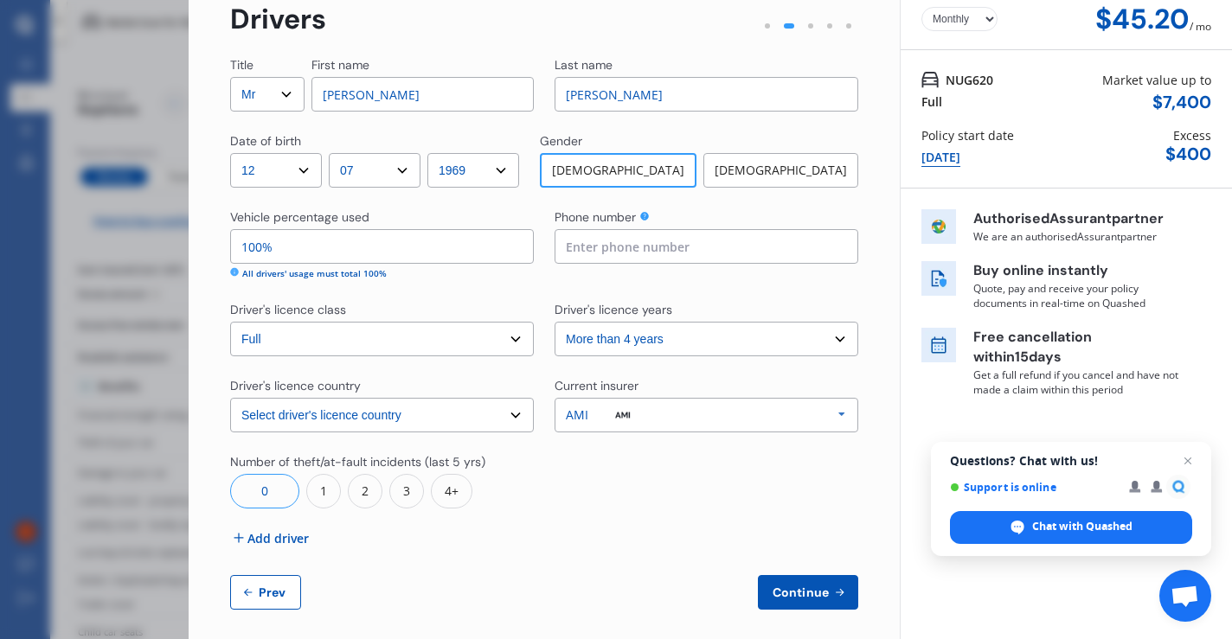
scroll to position [100, 0]
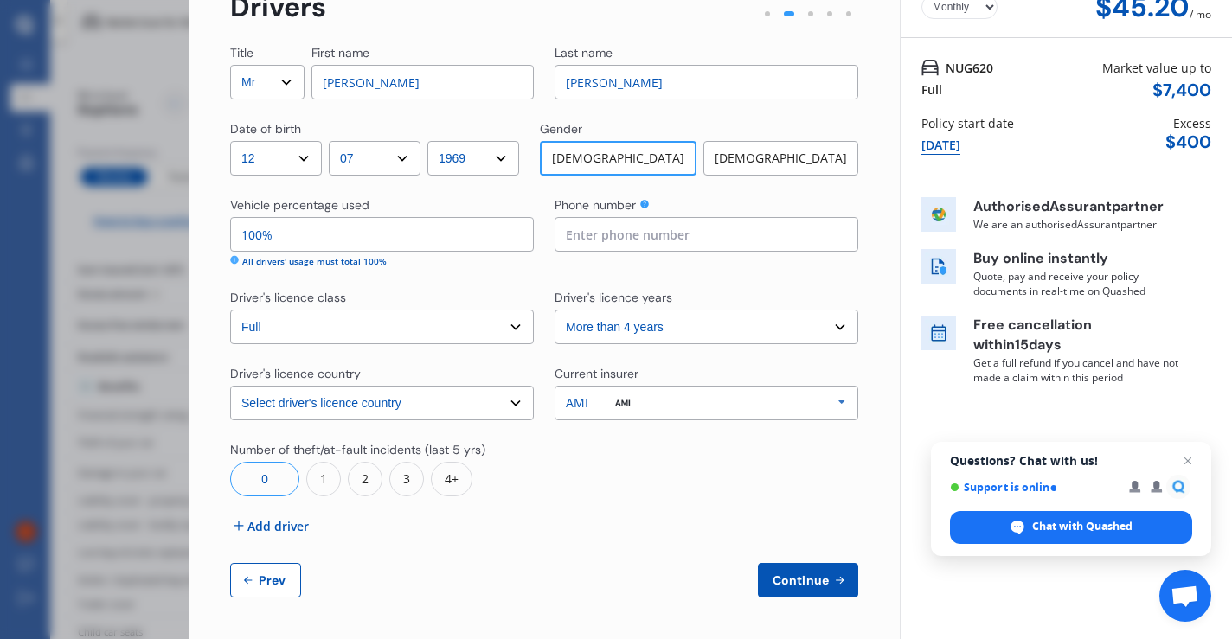
click at [786, 575] on span "Continue" at bounding box center [800, 581] width 63 height 14
click at [648, 229] on input at bounding box center [707, 234] width 304 height 35
type input "0212300953"
click at [787, 583] on span "Continue" at bounding box center [800, 581] width 63 height 14
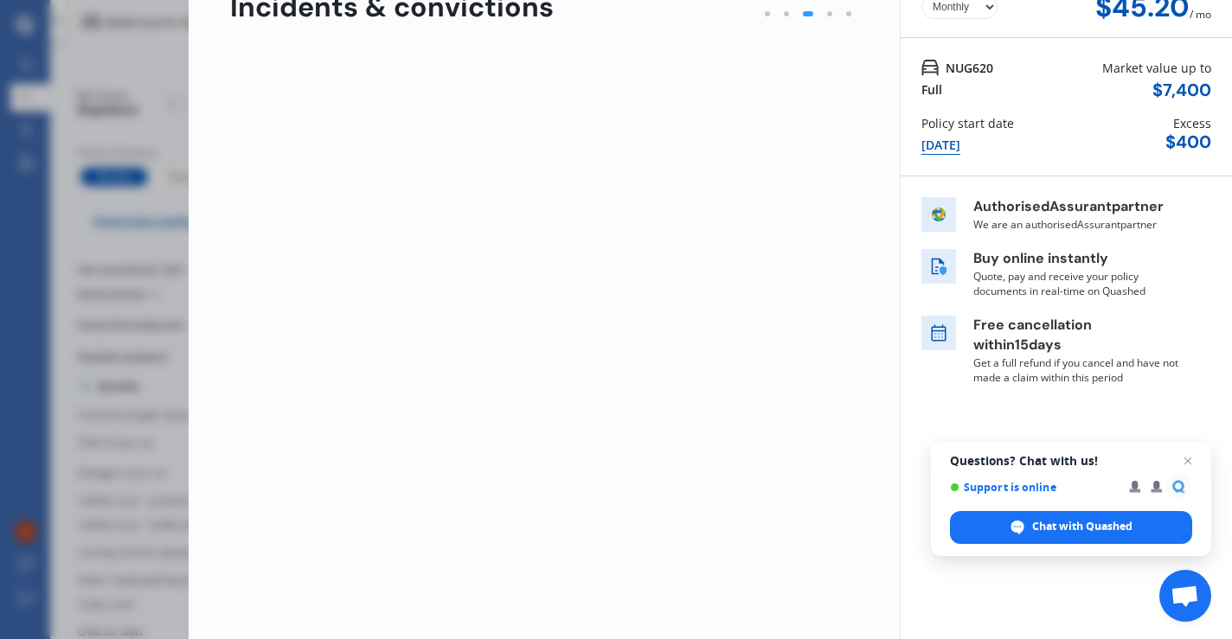
scroll to position [0, 0]
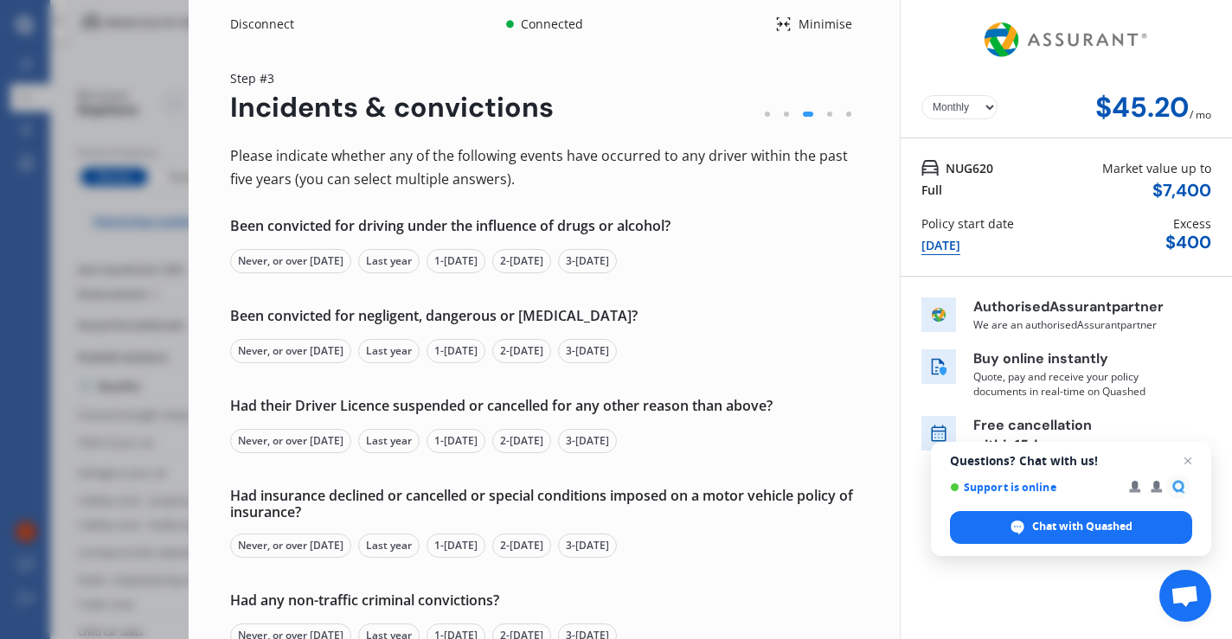
click at [315, 260] on div "Never, or over [DATE]" at bounding box center [290, 261] width 121 height 24
click at [302, 345] on div "Never, or over [DATE]" at bounding box center [290, 351] width 121 height 24
click at [305, 433] on div "Never, or over [DATE]" at bounding box center [290, 441] width 121 height 24
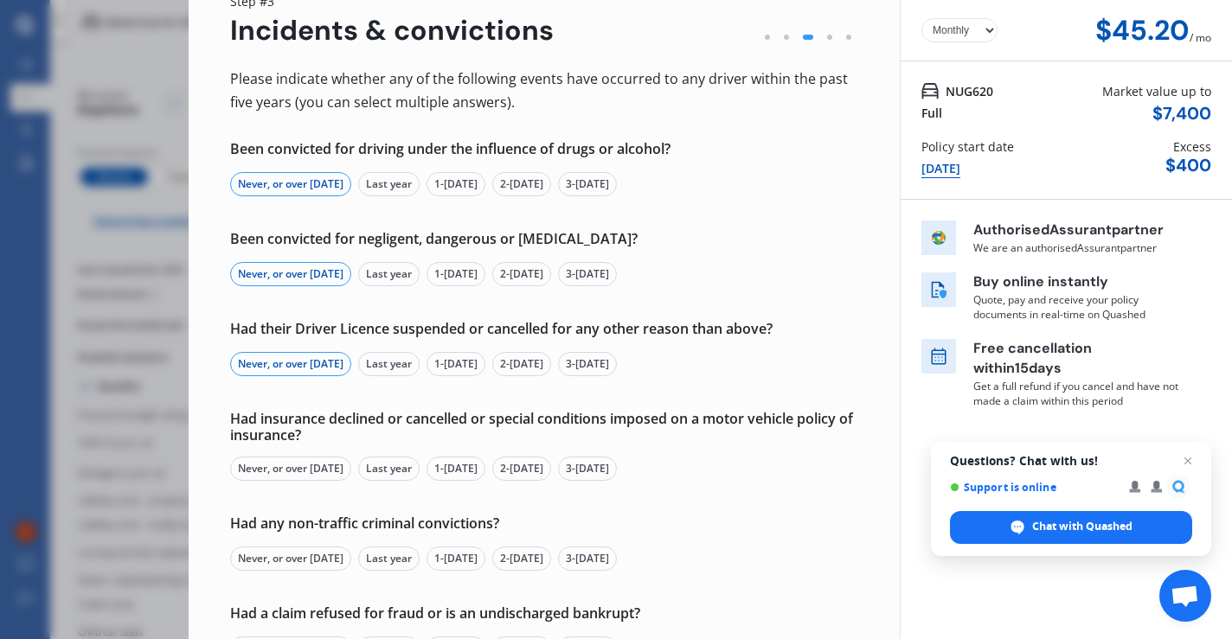
scroll to position [106, 0]
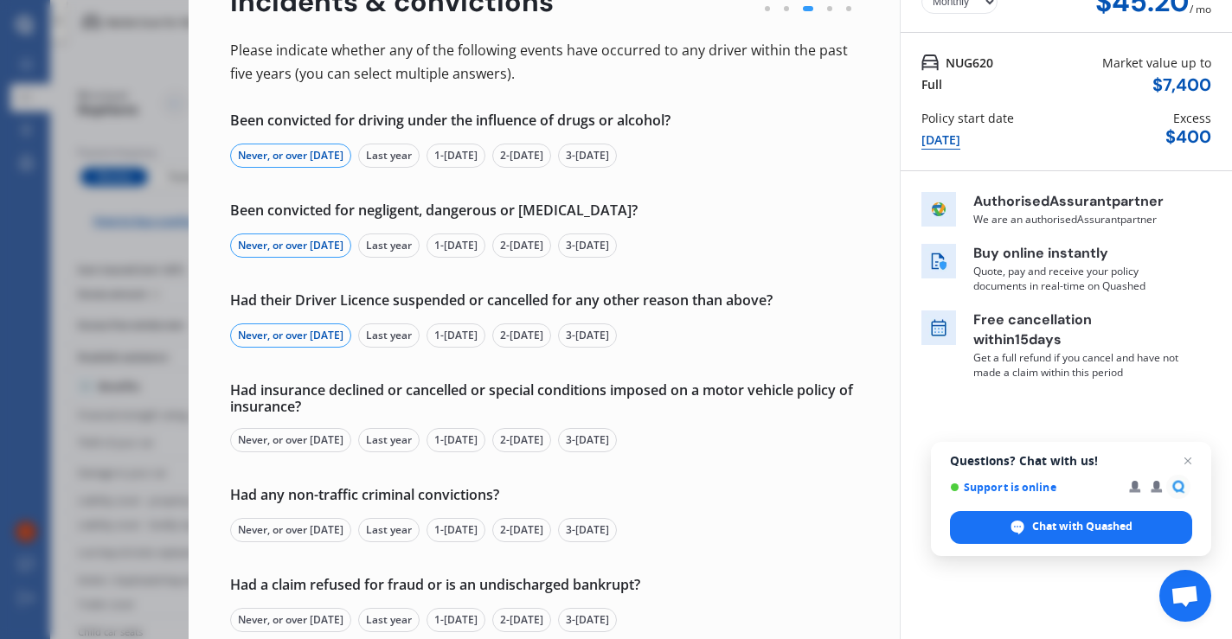
click at [308, 440] on div "Never, or over [DATE]" at bounding box center [290, 440] width 121 height 24
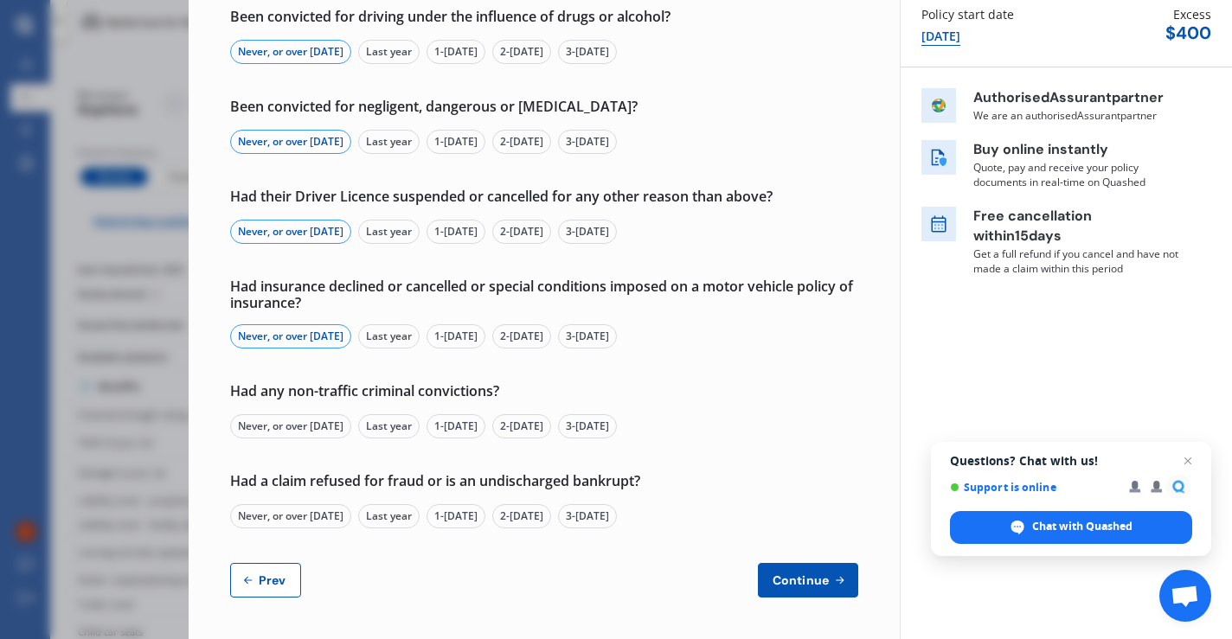
click at [305, 421] on div "Never, or over [DATE]" at bounding box center [290, 426] width 121 height 24
click at [295, 515] on div "Never, or over [DATE]" at bounding box center [290, 516] width 121 height 24
click at [780, 575] on span "Continue" at bounding box center [800, 581] width 63 height 14
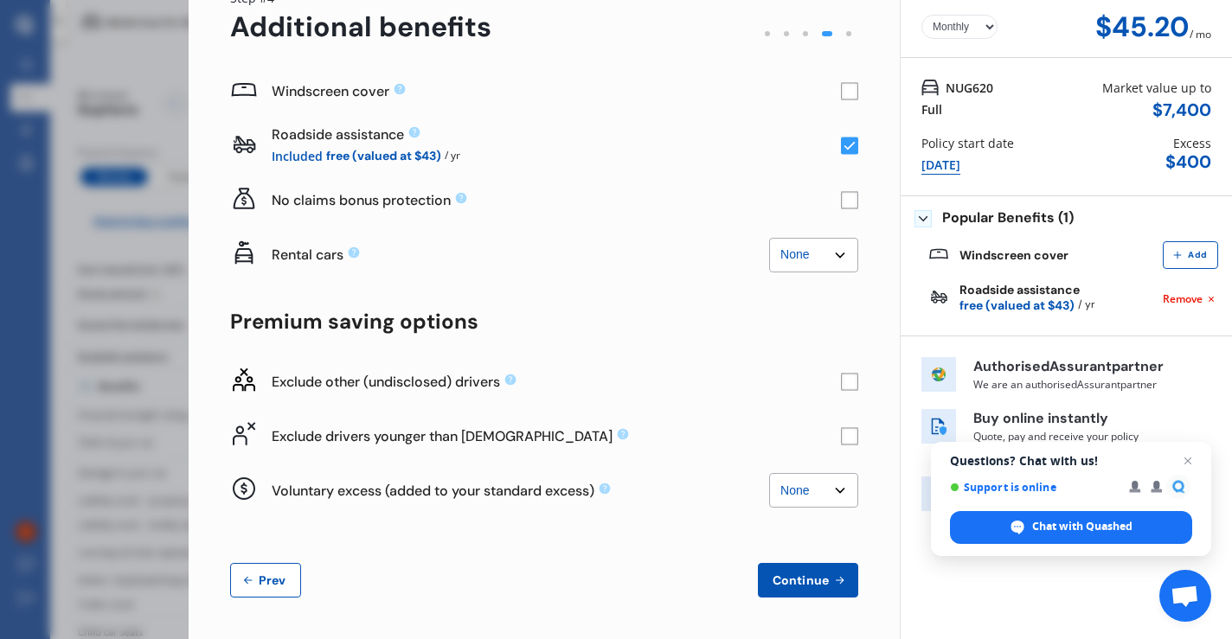
scroll to position [0, 0]
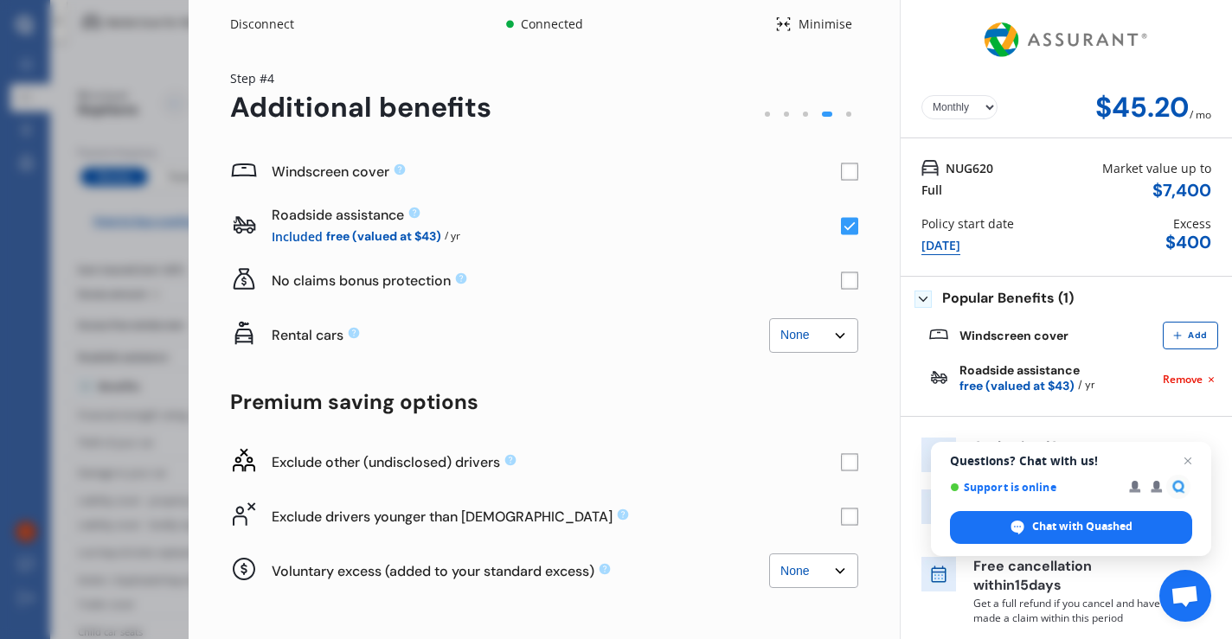
click at [842, 172] on rect at bounding box center [849, 172] width 17 height 17
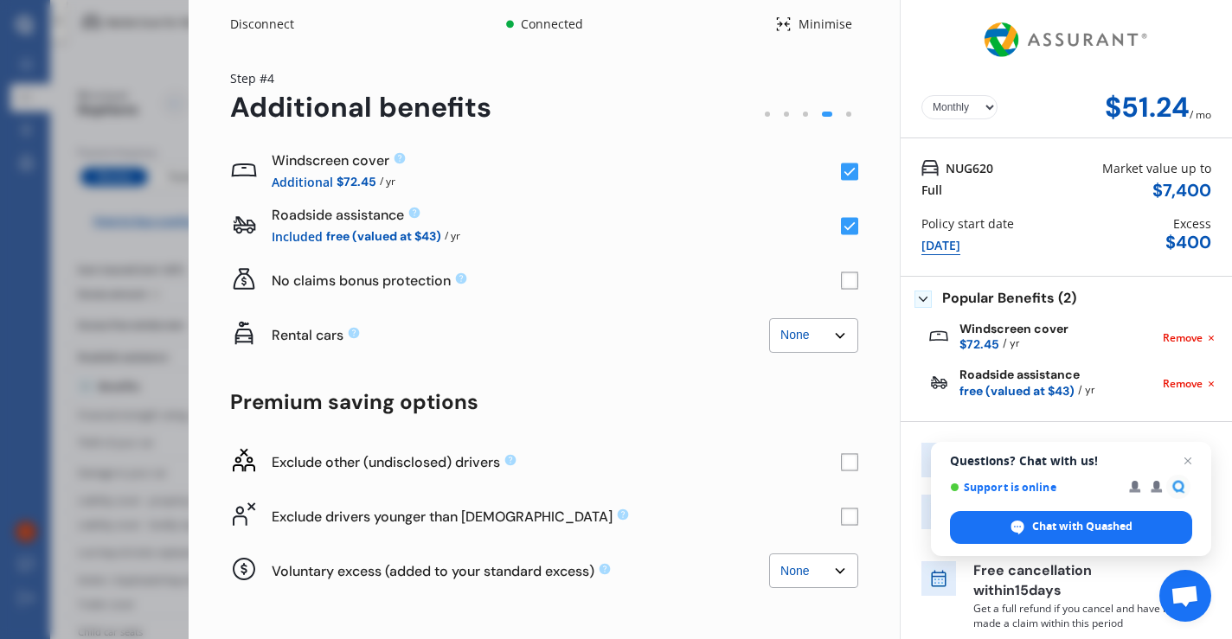
click at [842, 172] on rect at bounding box center [849, 172] width 17 height 17
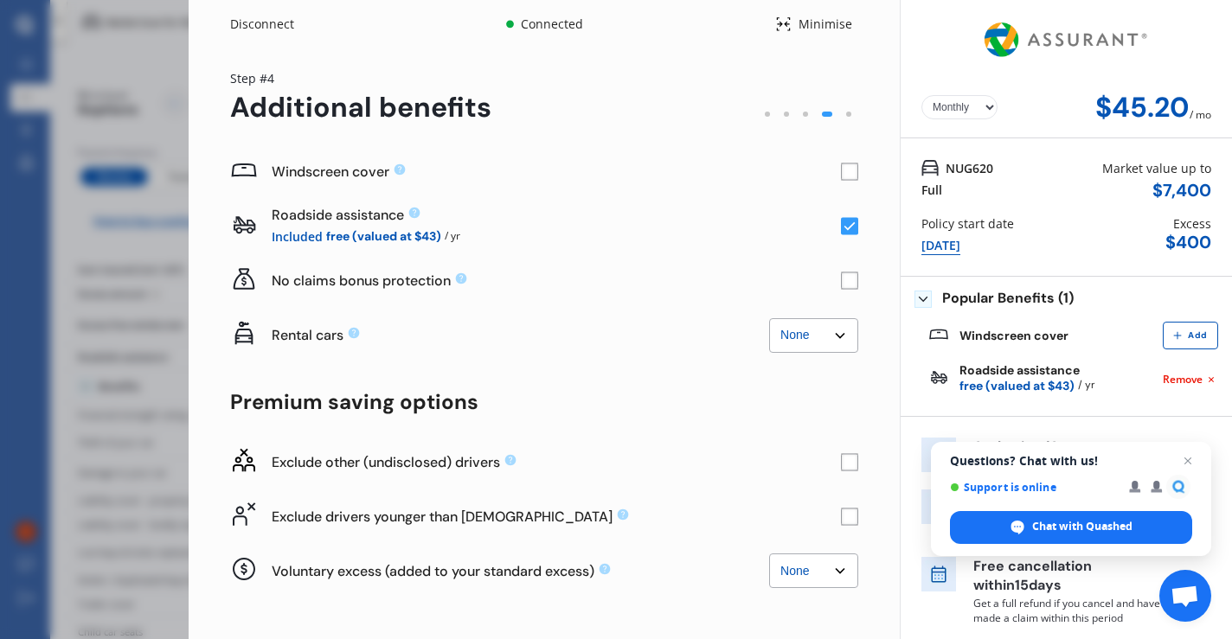
click at [842, 172] on rect at bounding box center [849, 172] width 17 height 17
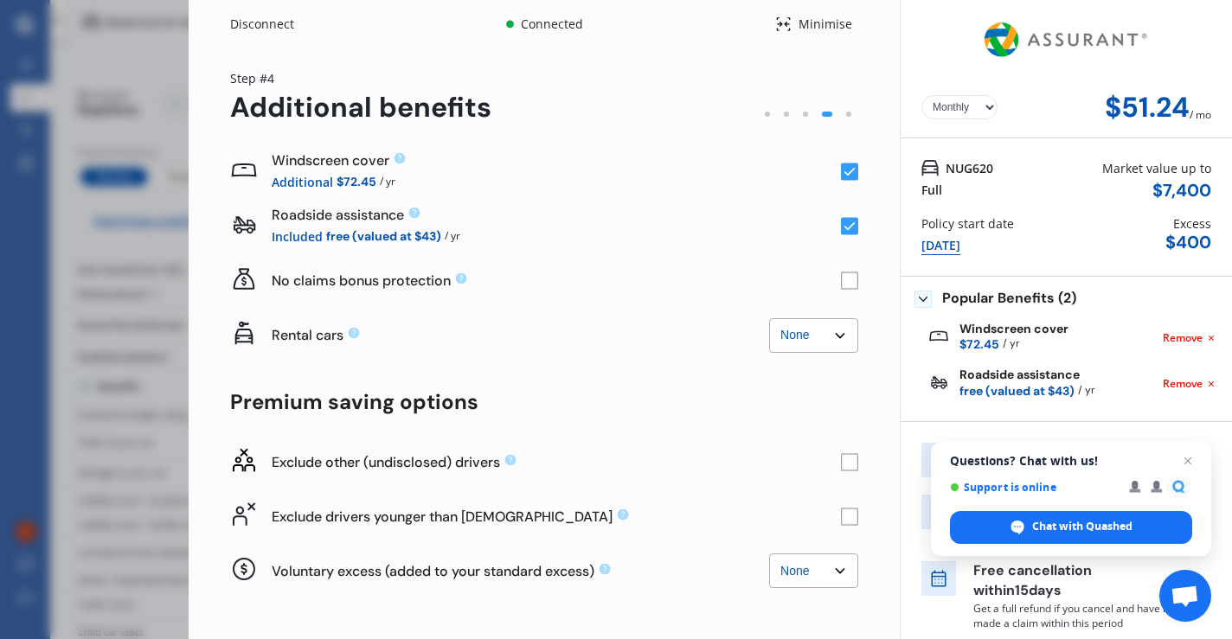
click at [848, 225] on rect at bounding box center [849, 226] width 17 height 17
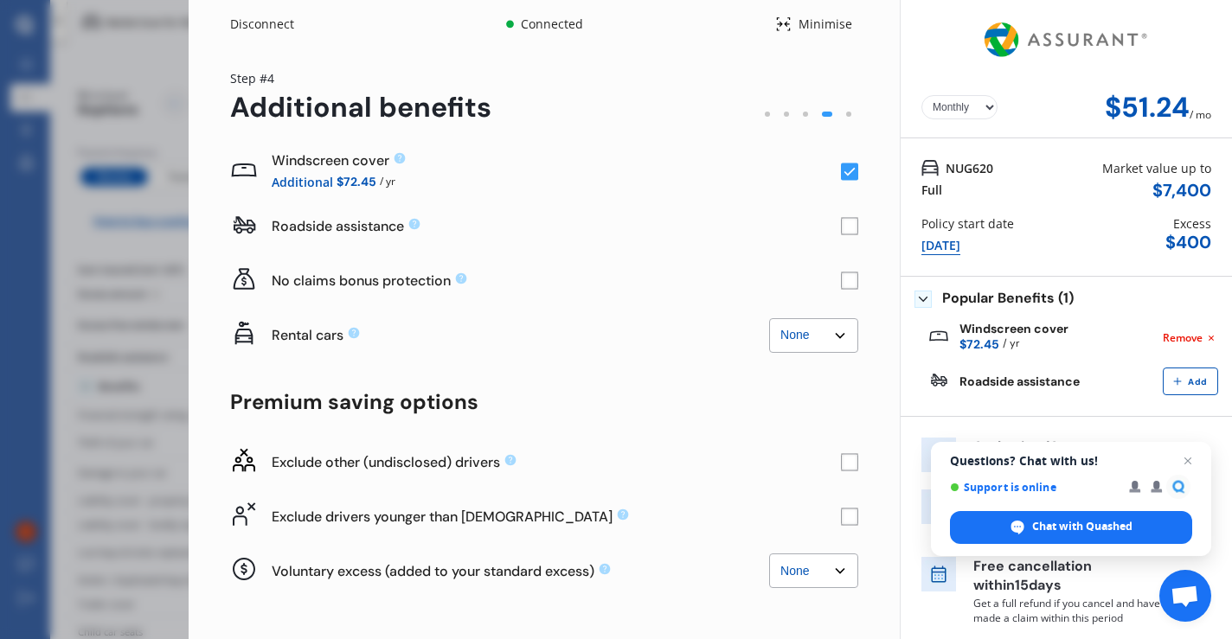
click at [842, 223] on rect at bounding box center [849, 226] width 17 height 17
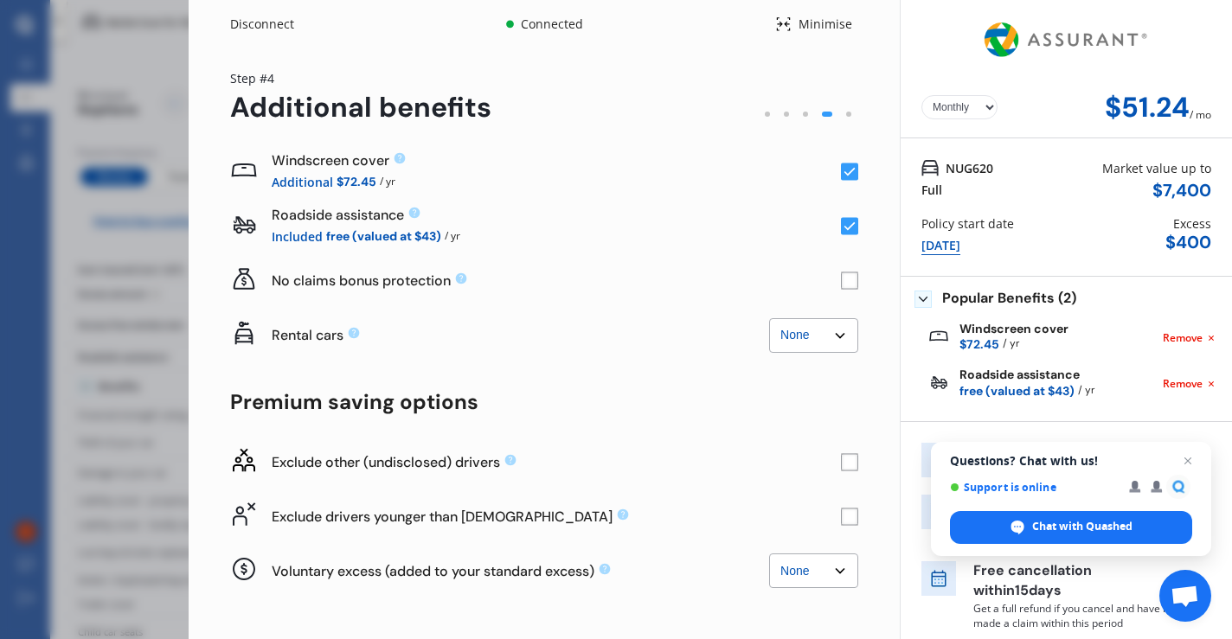
click at [841, 280] on rect at bounding box center [849, 281] width 17 height 17
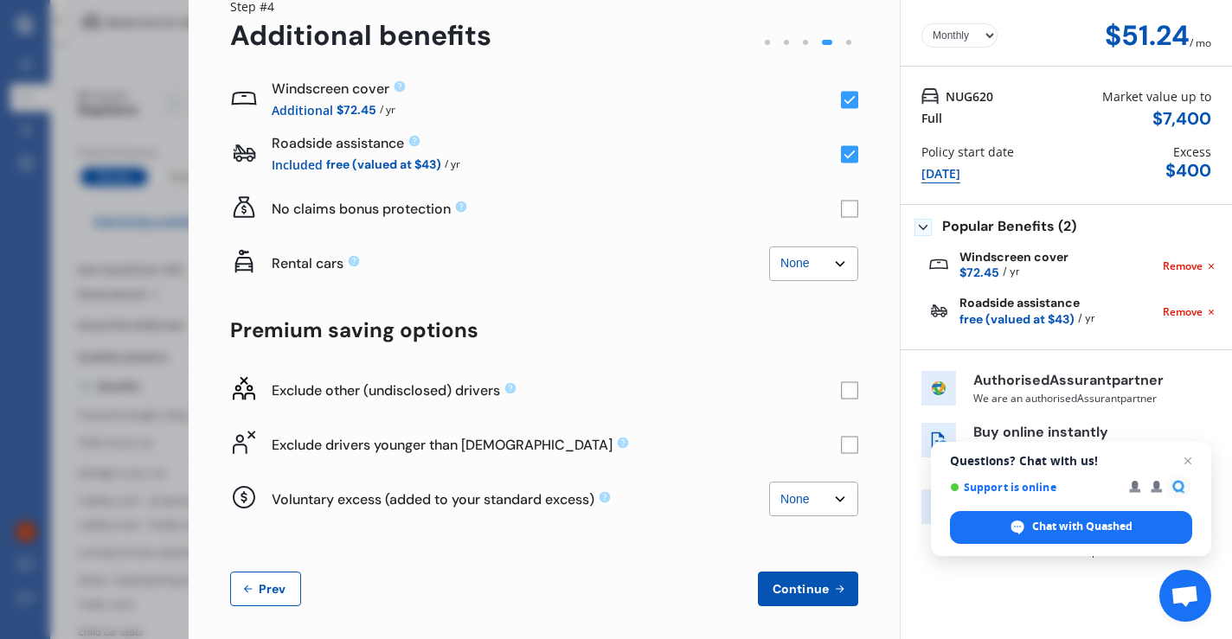
scroll to position [80, 0]
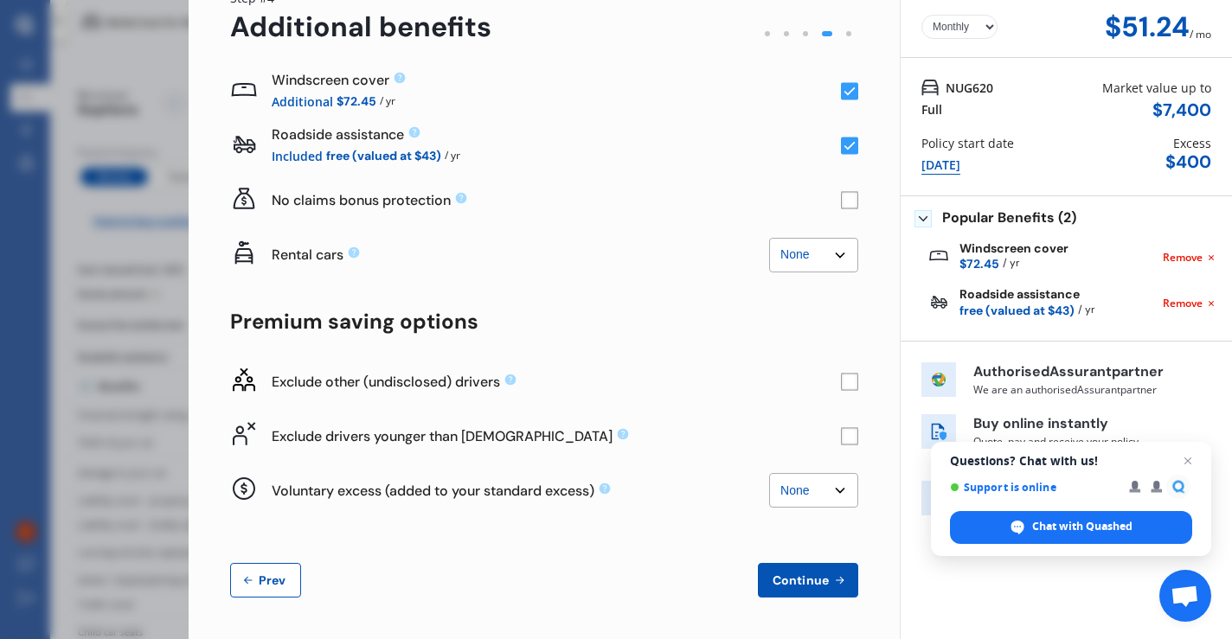
click at [808, 574] on span "Continue" at bounding box center [800, 581] width 63 height 14
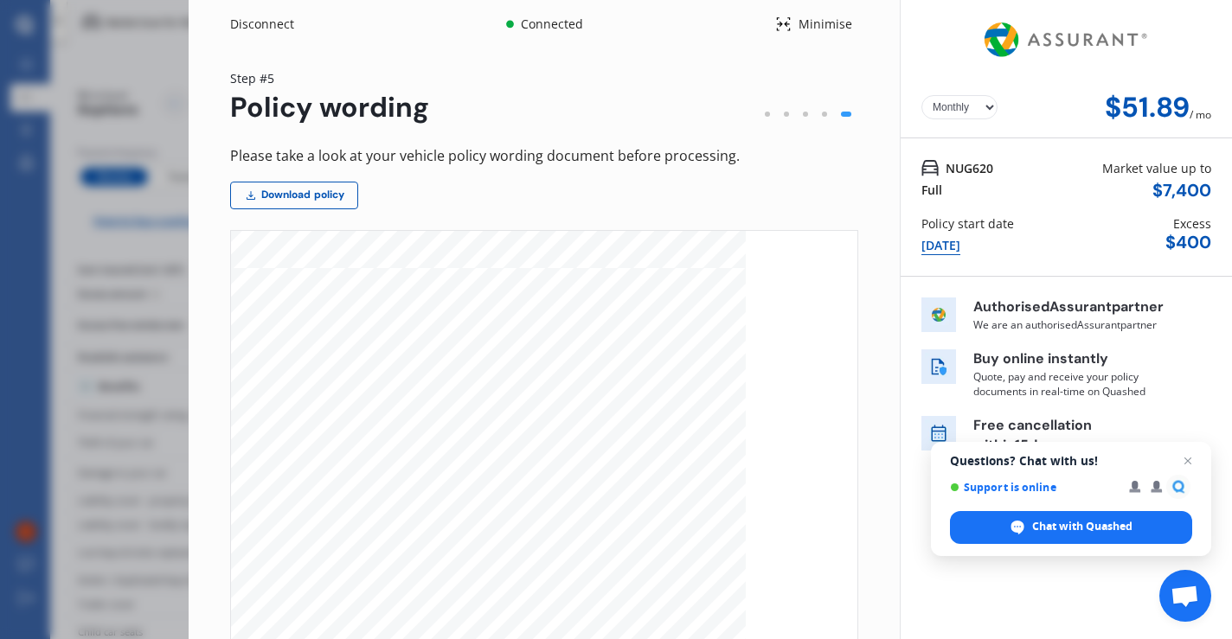
scroll to position [6475, 0]
